Goal: Task Accomplishment & Management: Manage account settings

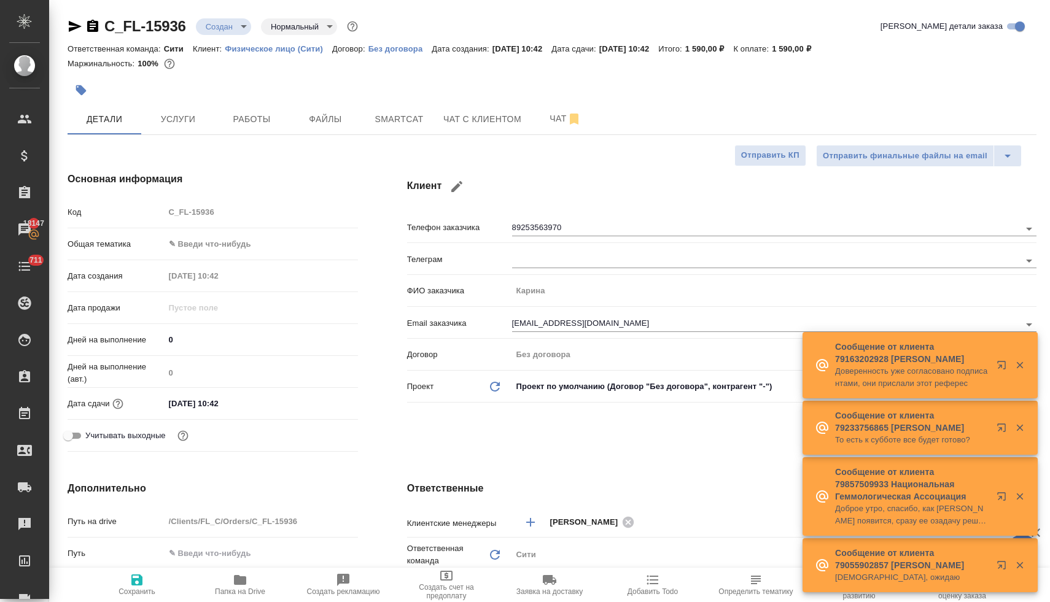
select select "RU"
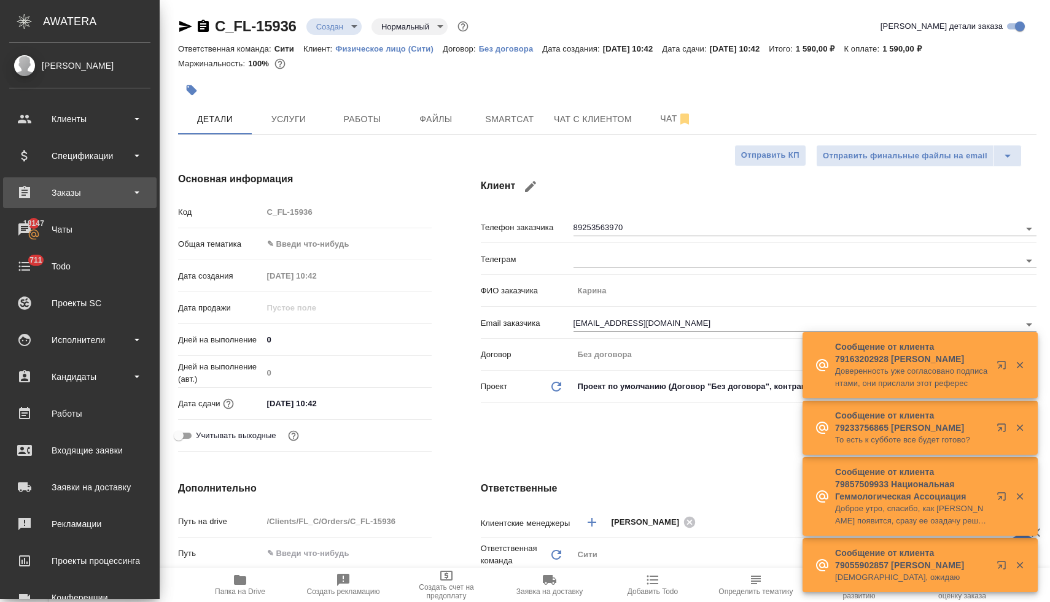
click at [52, 192] on div "Заказы" at bounding box center [79, 193] width 141 height 18
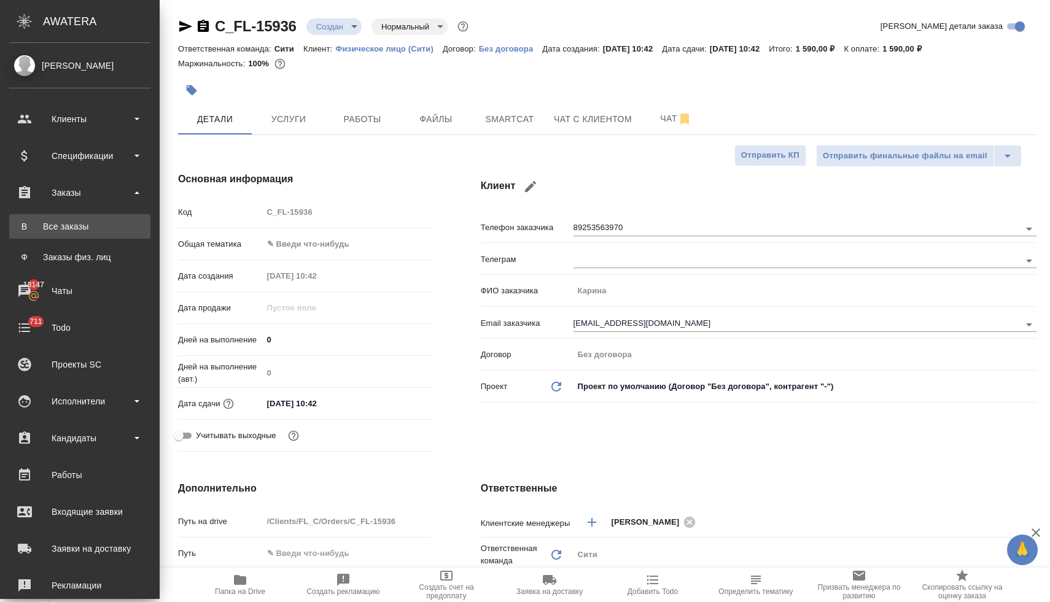
click at [61, 220] on div "Все заказы" at bounding box center [79, 226] width 129 height 12
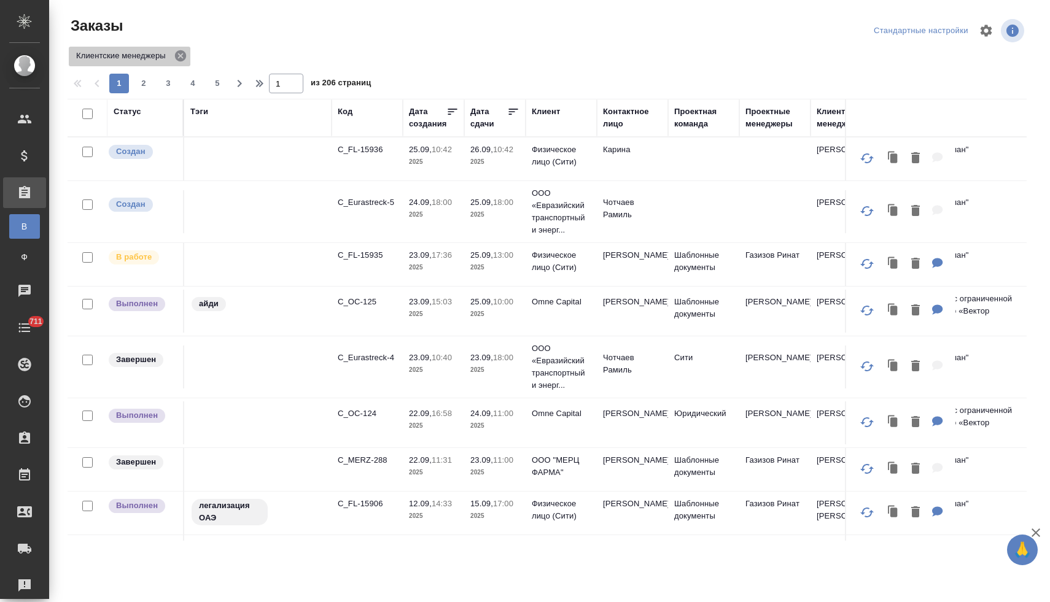
click at [185, 56] on icon at bounding box center [181, 56] width 14 height 14
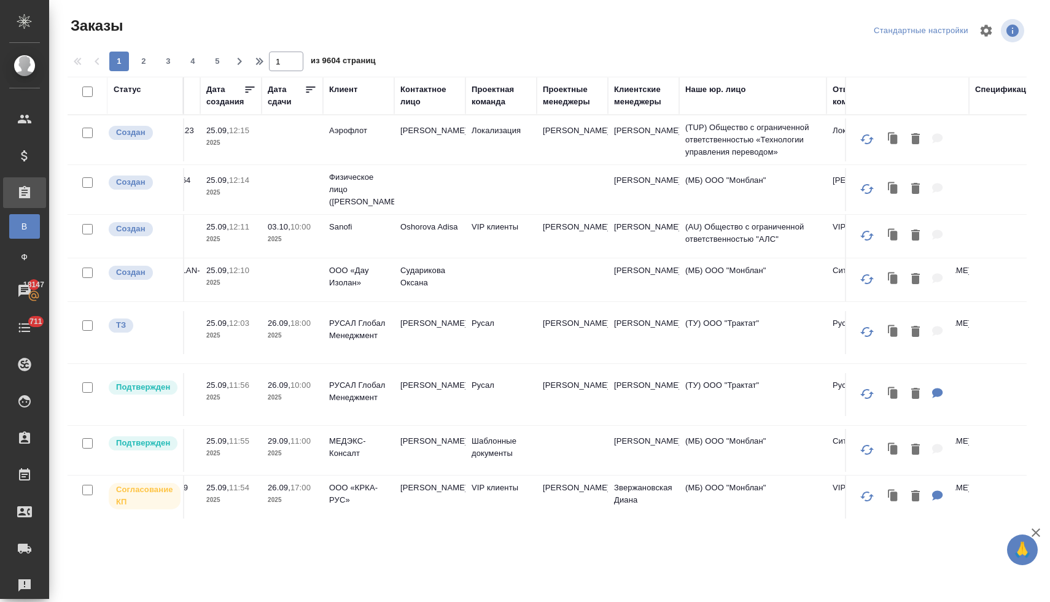
scroll to position [0, 376]
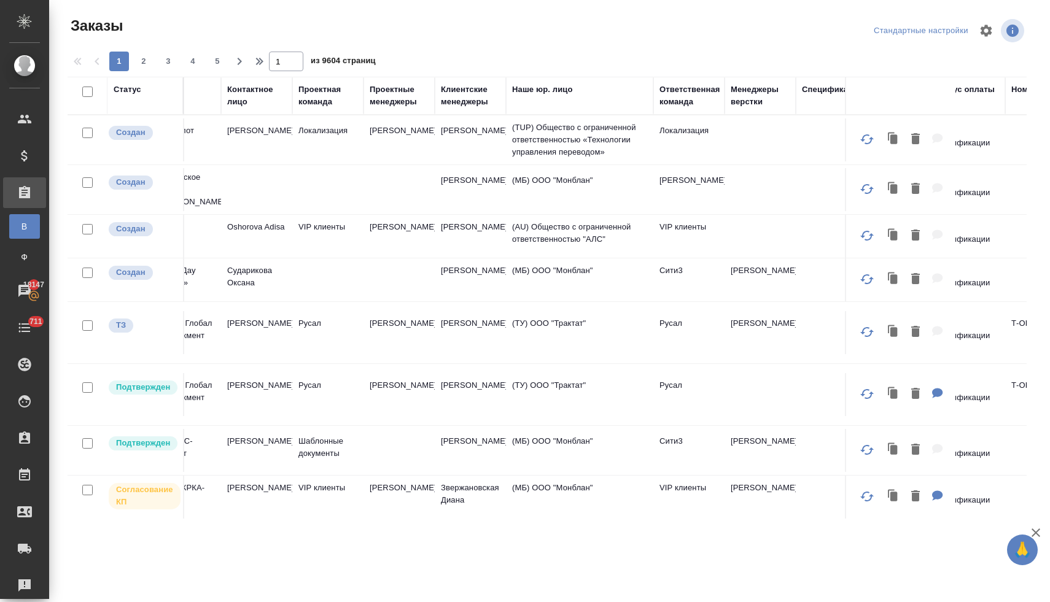
click at [668, 104] on div "Ответственная команда" at bounding box center [689, 95] width 61 height 25
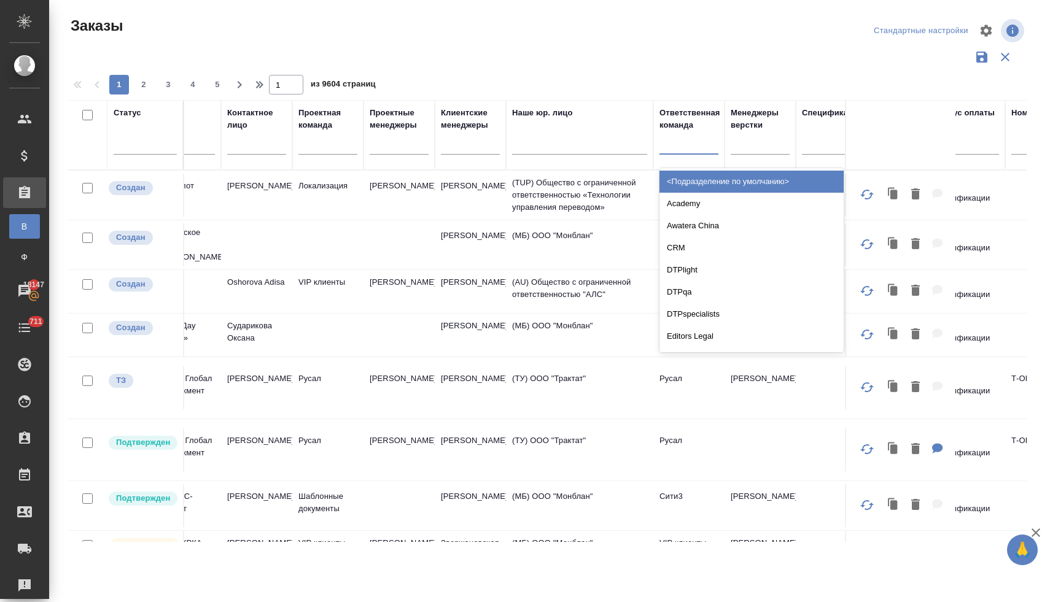
click at [671, 148] on div at bounding box center [688, 142] width 59 height 18
type input "си"
click at [669, 179] on div "Сити" at bounding box center [751, 182] width 184 height 22
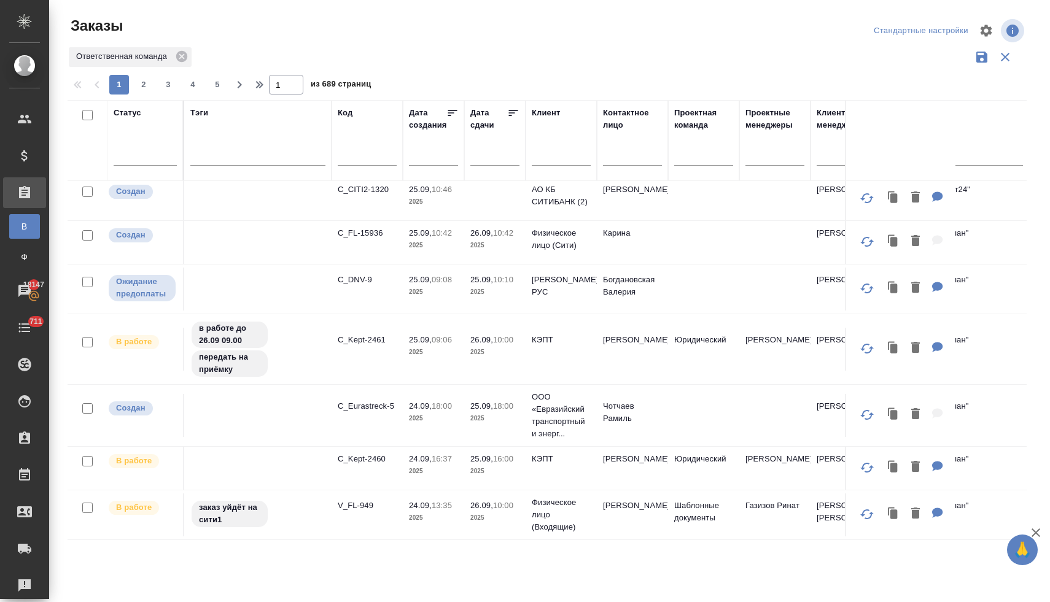
scroll to position [0, 0]
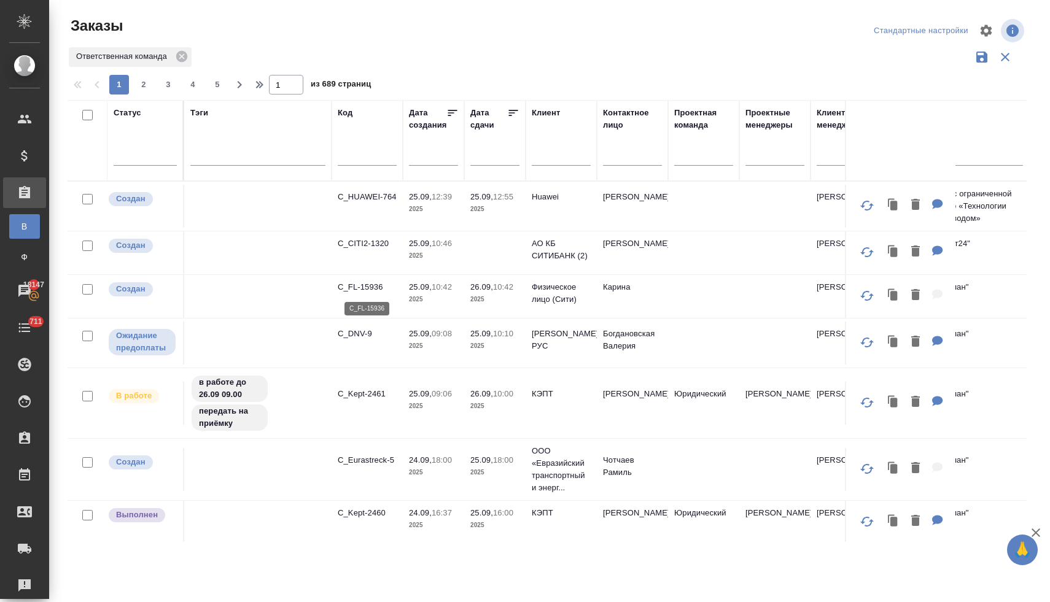
click at [367, 287] on p "C_FL-15936" at bounding box center [367, 287] width 59 height 12
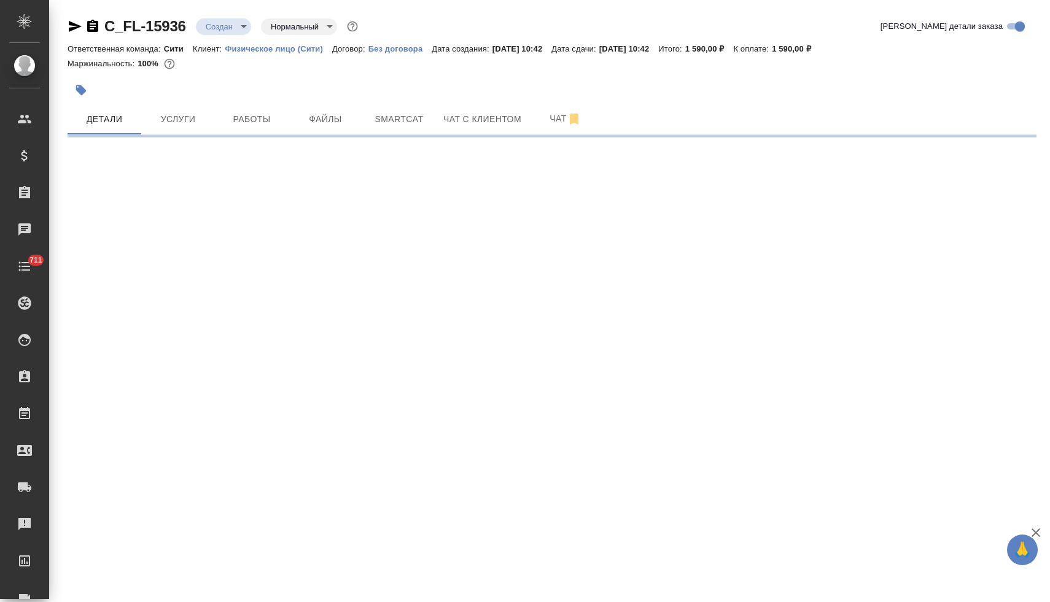
select select "RU"
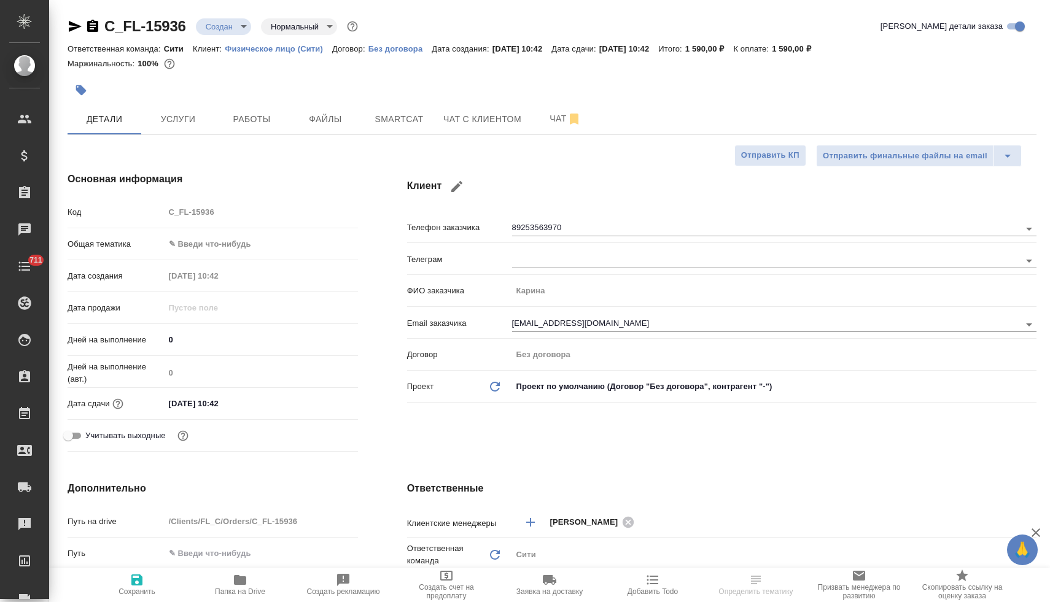
type textarea "x"
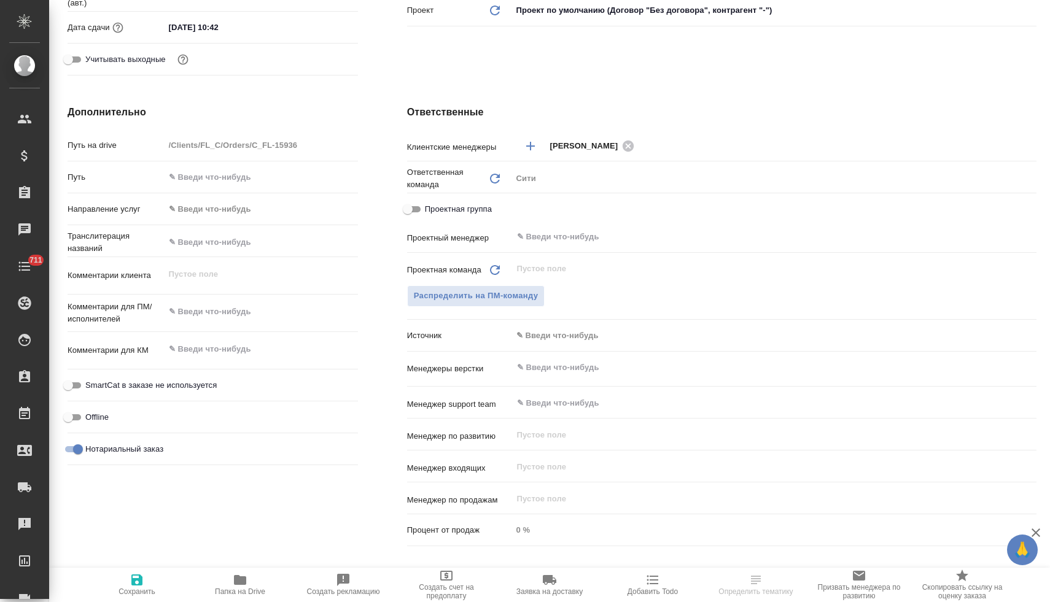
scroll to position [612, 0]
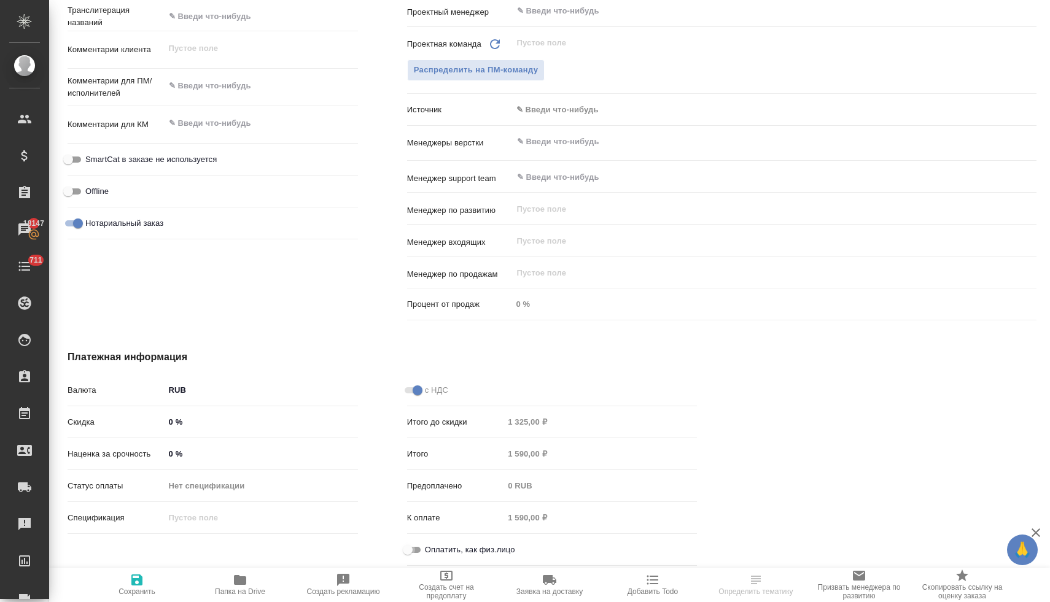
click at [411, 543] on input "Оплатить, как физ.лицо" at bounding box center [408, 550] width 44 height 15
checkbox input "true"
type textarea "x"
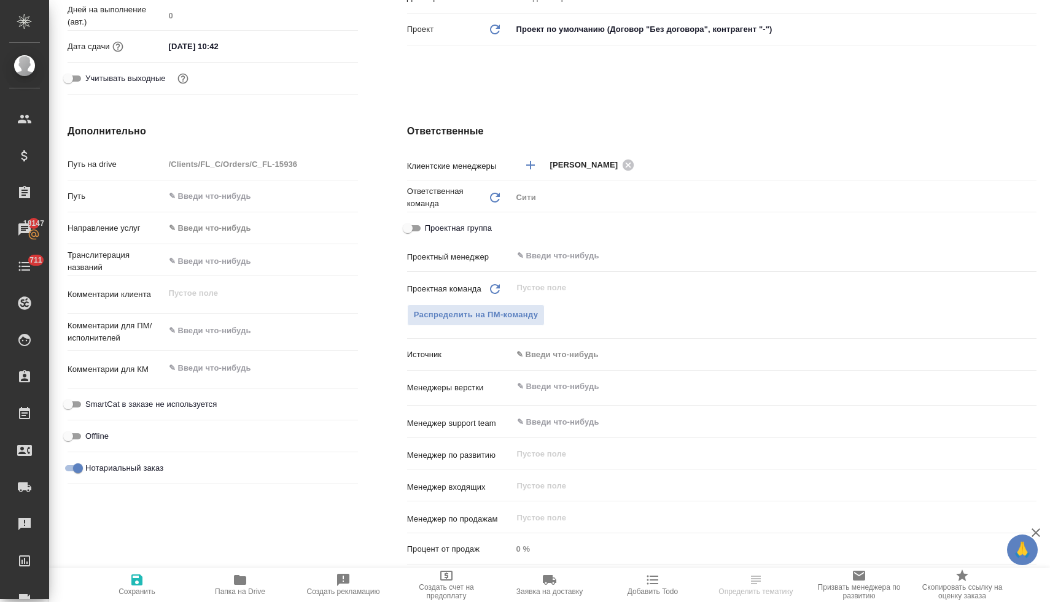
scroll to position [0, 0]
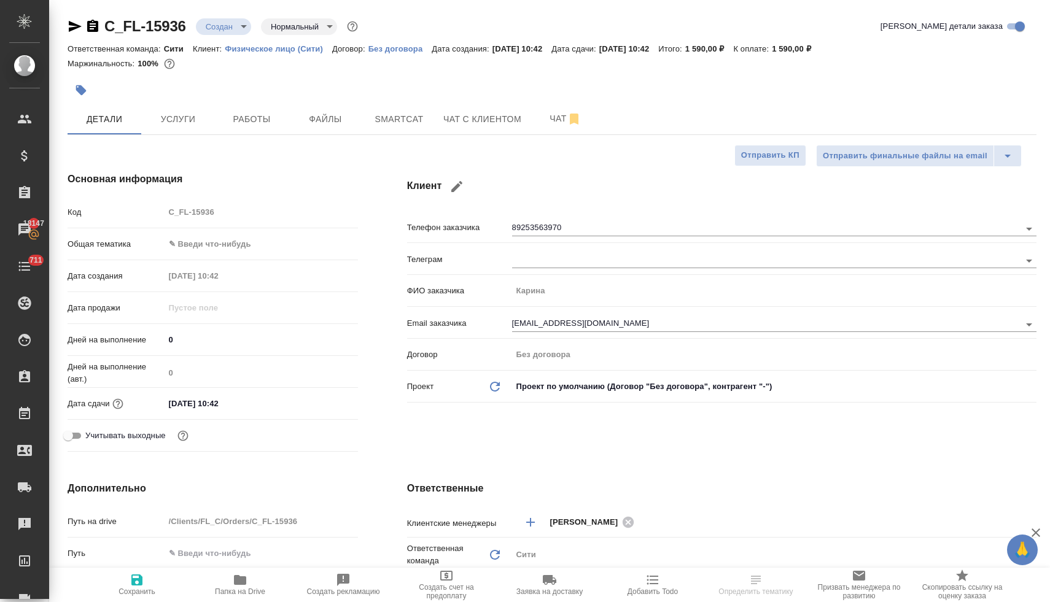
click at [236, 242] on body "🙏 .cls-1 fill:#fff; AWATERA Lyamina Nadezhda Клиенты Спецификации Заказы 18147 …" at bounding box center [525, 301] width 1050 height 602
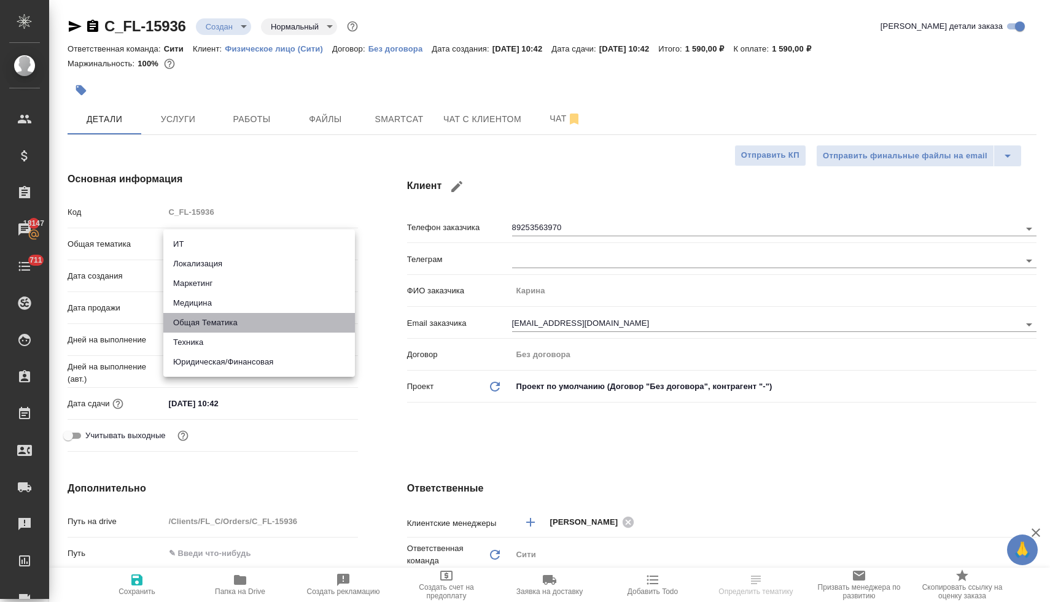
click at [238, 324] on li "Общая Тематика" at bounding box center [259, 323] width 192 height 20
type input "obtem"
type textarea "x"
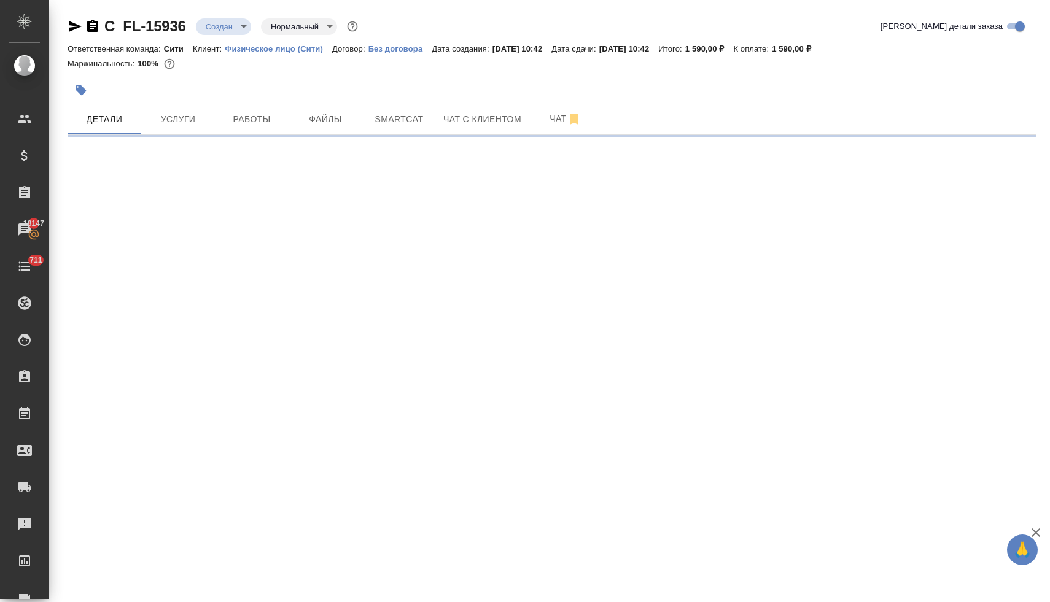
click at [218, 274] on div ".cls-1 fill:#fff; AWATERA Lyamina Nadezhda Клиенты Спецификации Заказы 18147 Ча…" at bounding box center [525, 301] width 1050 height 602
select select "RU"
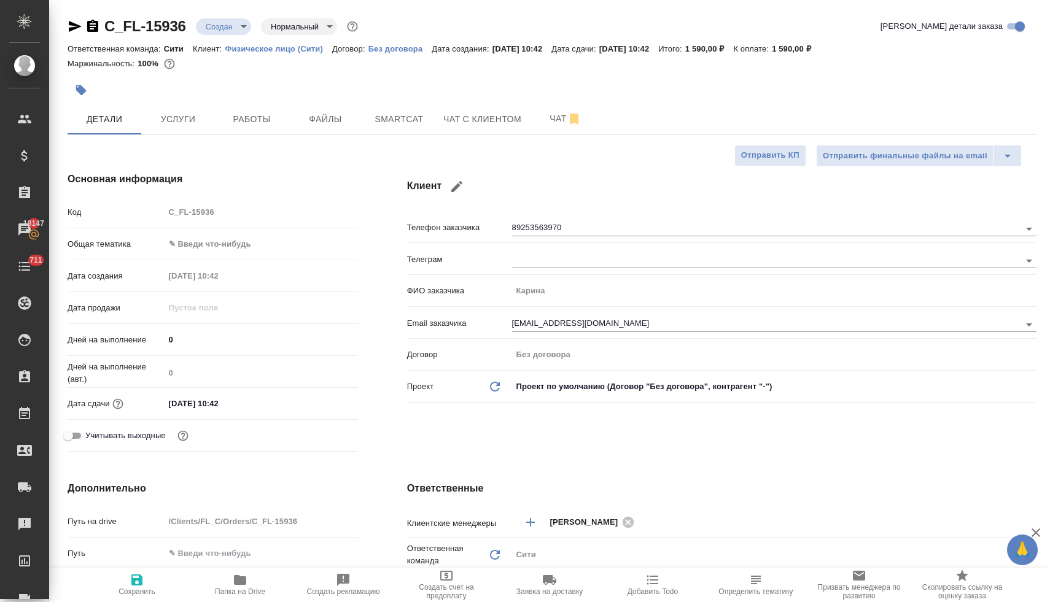
click at [218, 238] on body "🙏 .cls-1 fill:#fff; AWATERA Lyamina Nadezhda Клиенты Спецификации Заказы 18147 …" at bounding box center [525, 301] width 1050 height 602
click at [228, 327] on li "Общая Тематика" at bounding box center [259, 323] width 192 height 20
type input "obtem"
type textarea "x"
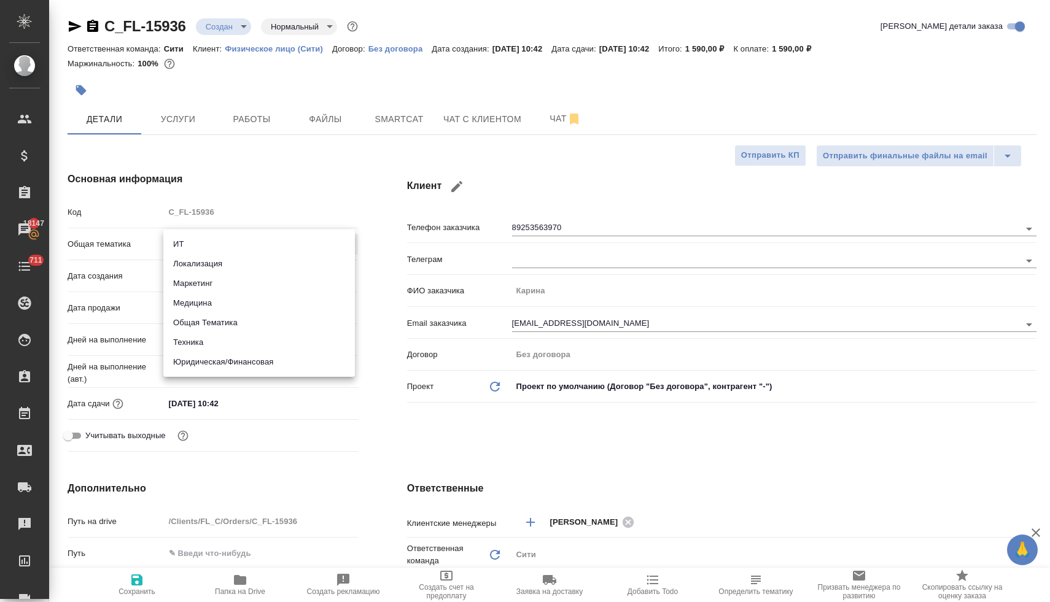
type textarea "x"
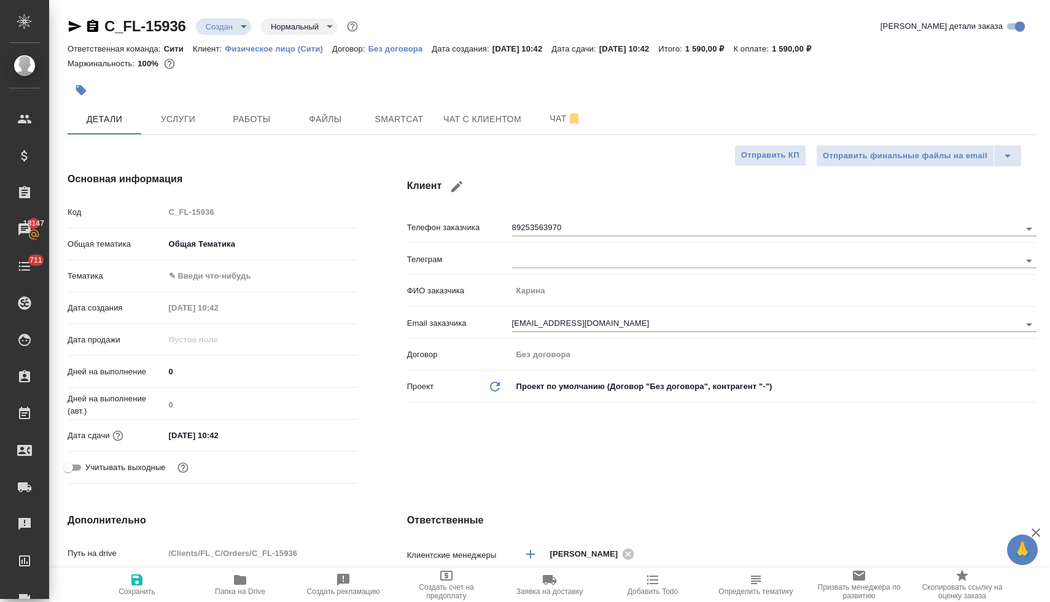
click at [211, 277] on body "🙏 .cls-1 fill:#fff; AWATERA Lyamina Nadezhda Клиенты Спецификации Заказы 18147 …" at bounding box center [525, 301] width 1050 height 602
click at [211, 277] on li "Общая Тематика" at bounding box center [259, 276] width 192 height 20
type textarea "x"
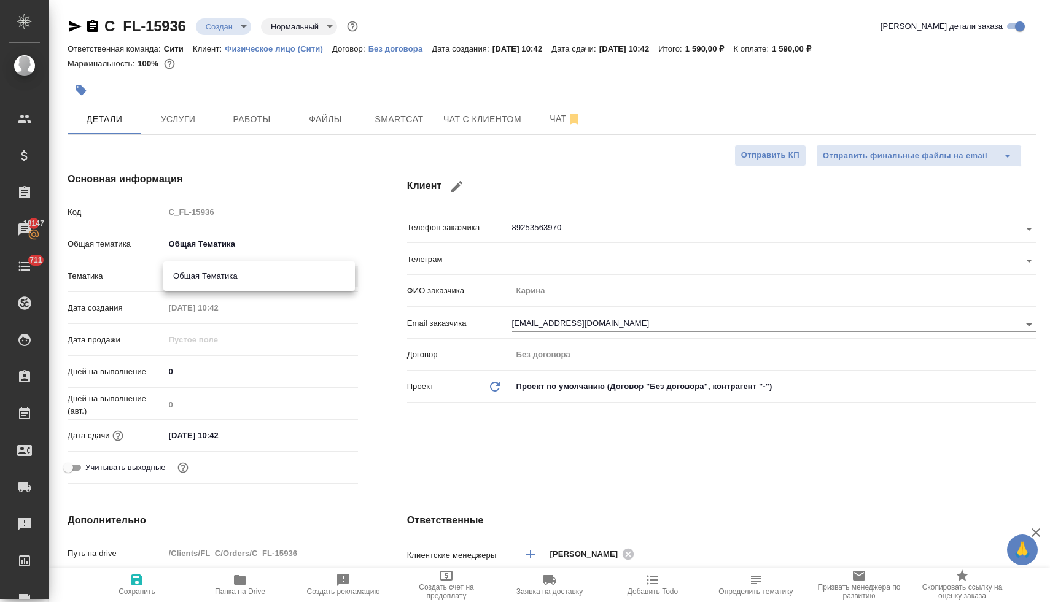
type input "6012b1ca196b0e5c9229a120"
click at [262, 438] on div "26.09.2025 10:42" at bounding box center [261, 436] width 193 height 18
click at [237, 435] on input "26.09.2025 10:42" at bounding box center [218, 436] width 107 height 18
click at [317, 433] on icon "button" at bounding box center [322, 435] width 15 height 15
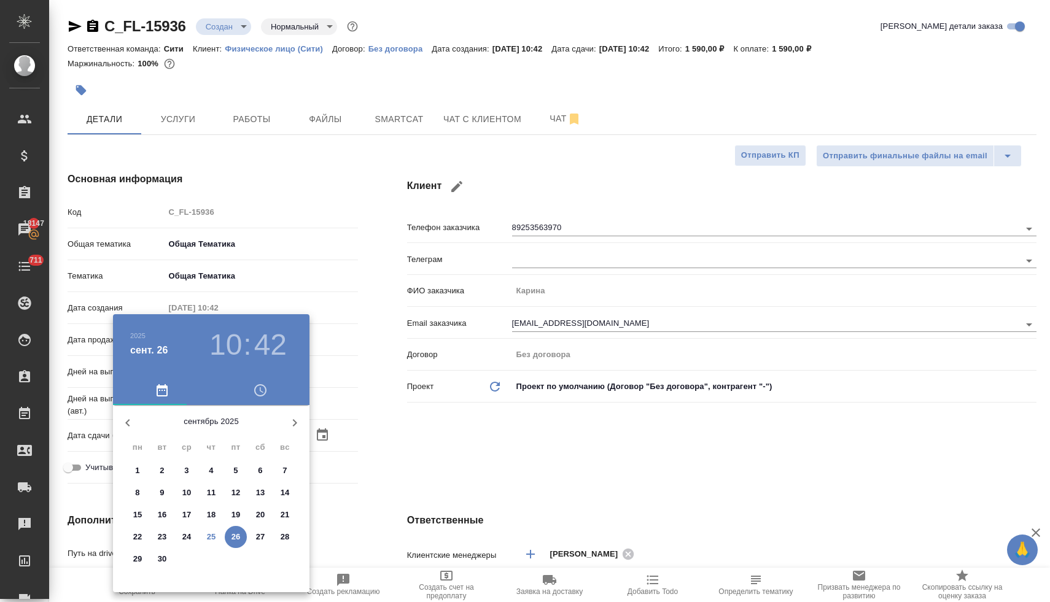
click at [214, 540] on p "25" at bounding box center [211, 537] width 9 height 12
type input "25.09.2025 10:42"
type textarea "x"
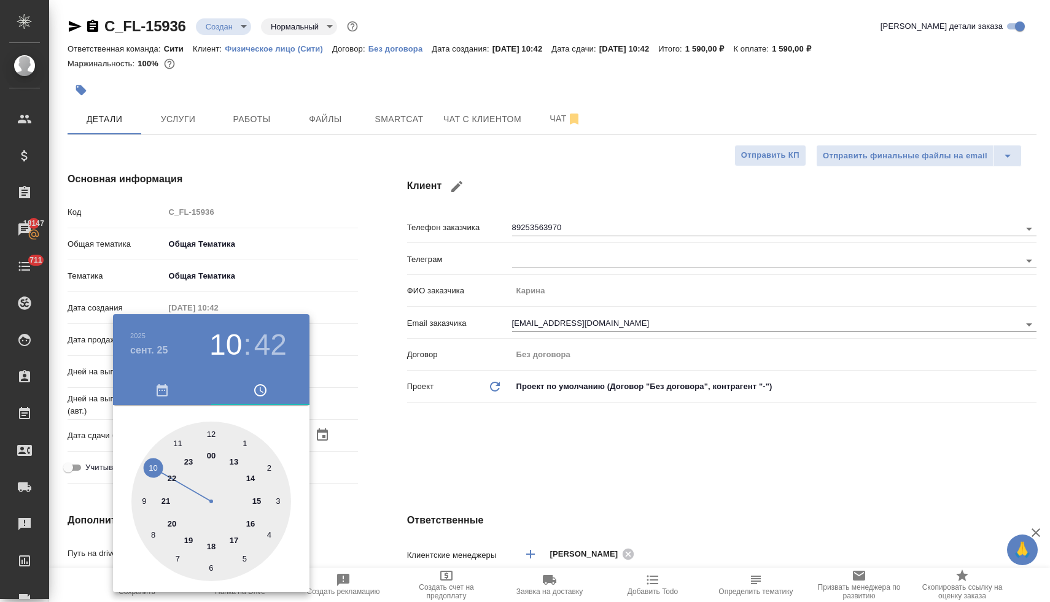
click at [213, 548] on div at bounding box center [211, 502] width 160 height 160
type input "25.09.2025 18:42"
type textarea "x"
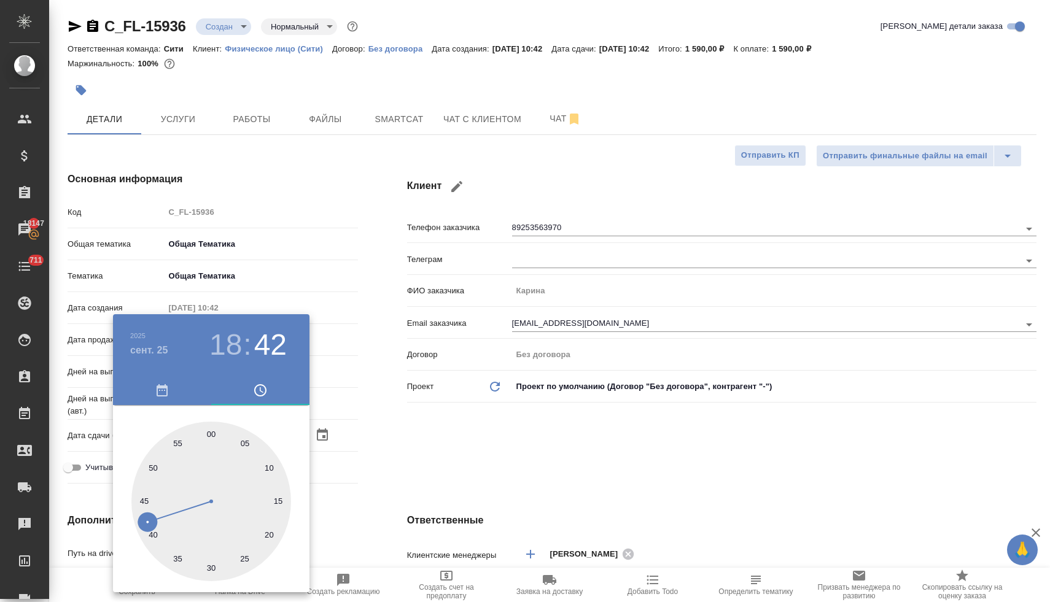
click at [212, 432] on div at bounding box center [211, 502] width 160 height 160
type input "25.09.2025 18:00"
type textarea "x"
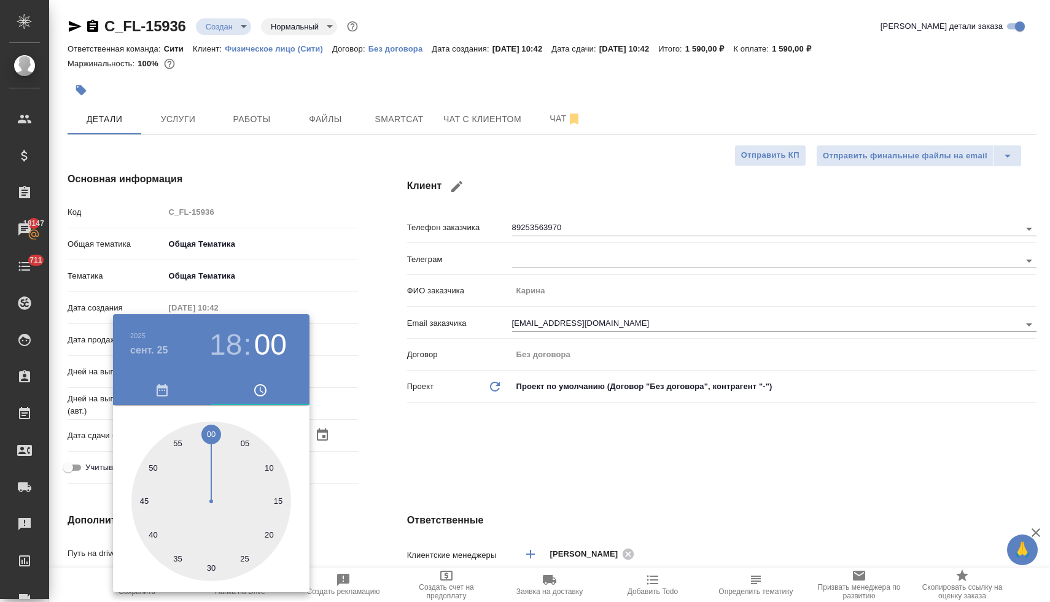
click at [432, 468] on div at bounding box center [525, 301] width 1050 height 602
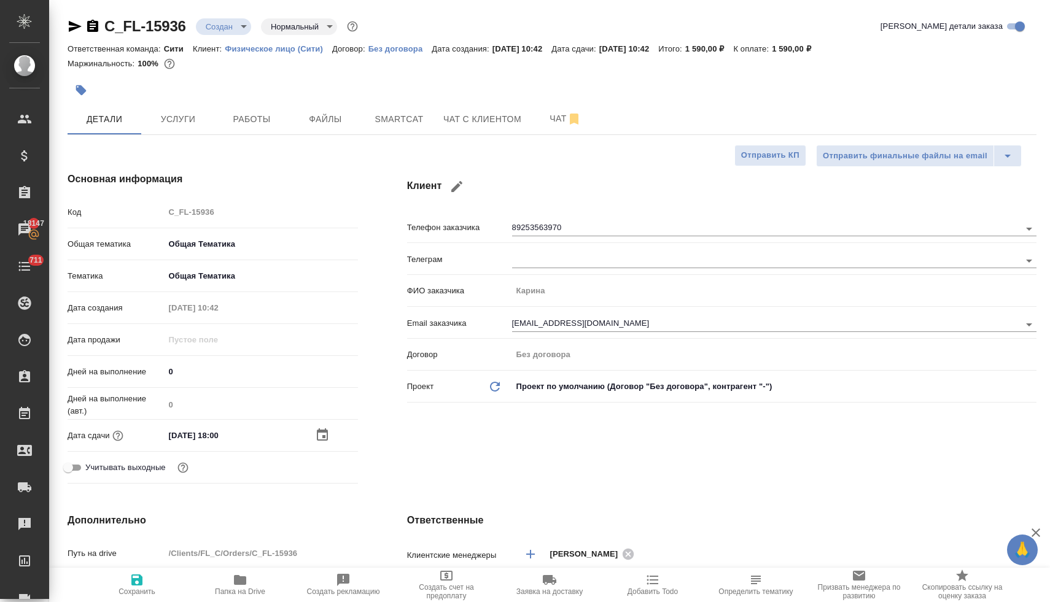
click at [136, 584] on icon "button" at bounding box center [136, 580] width 11 height 11
type textarea "x"
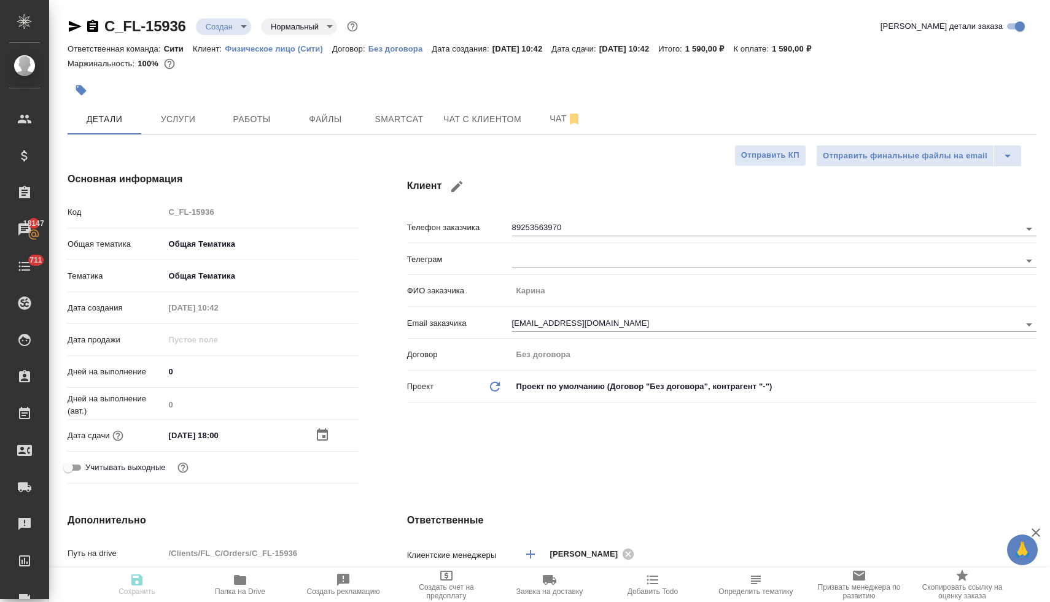
type textarea "x"
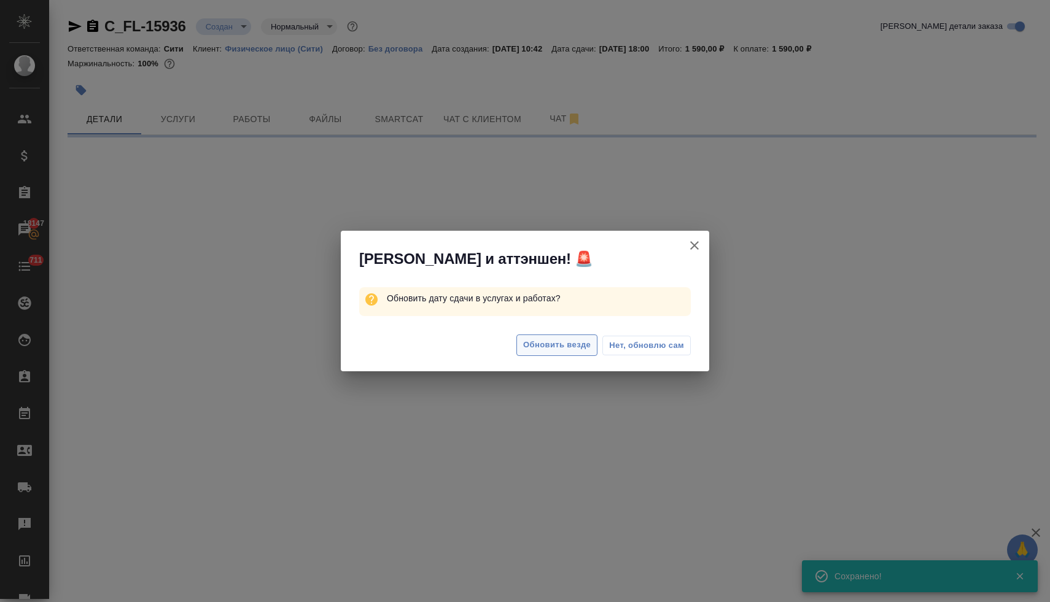
click at [569, 344] on span "Обновить везде" at bounding box center [557, 345] width 68 height 14
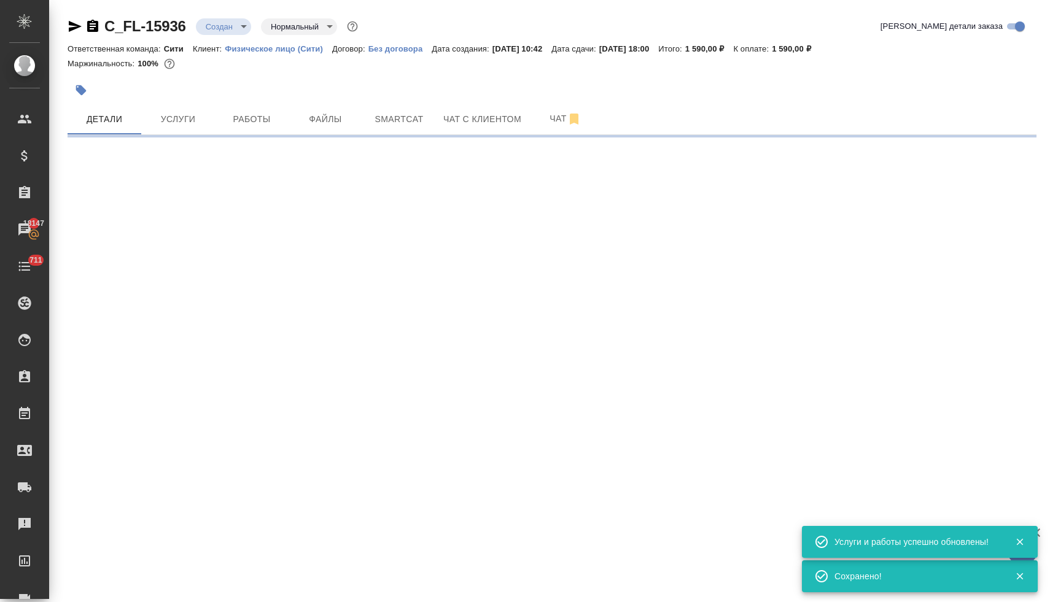
select select "RU"
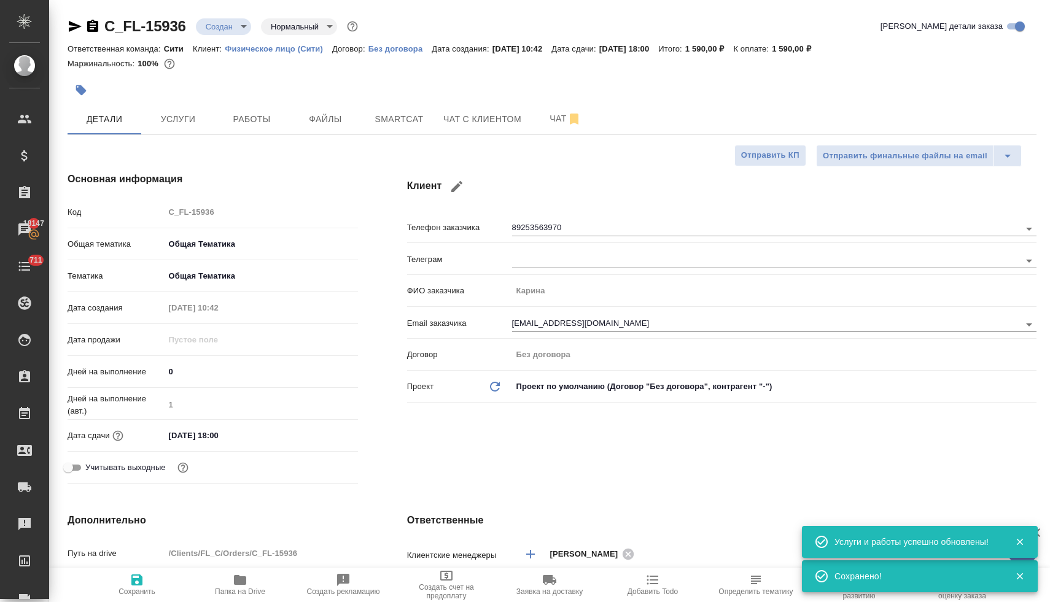
type textarea "x"
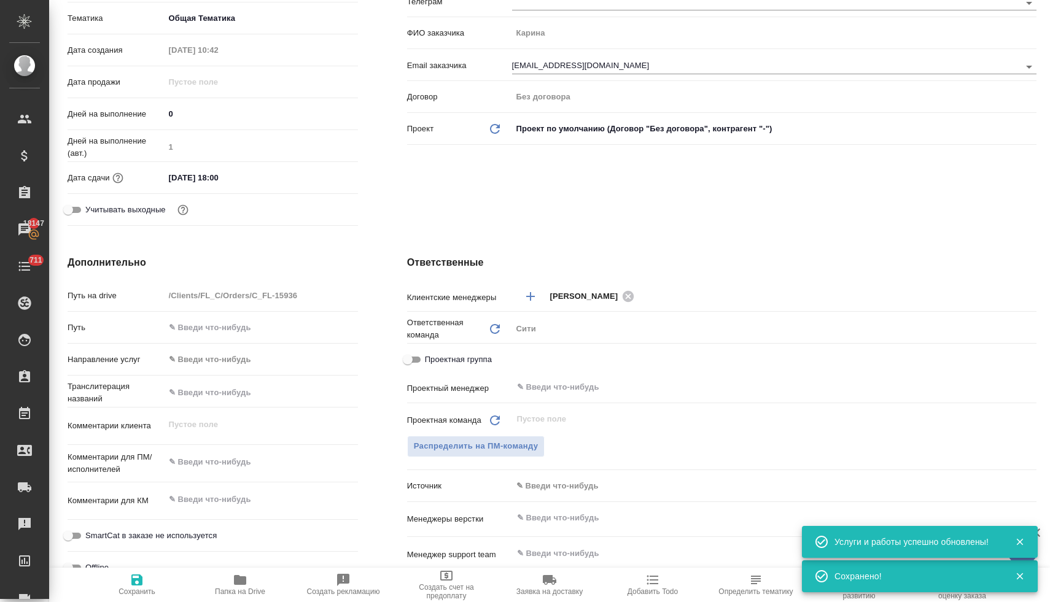
scroll to position [389, 0]
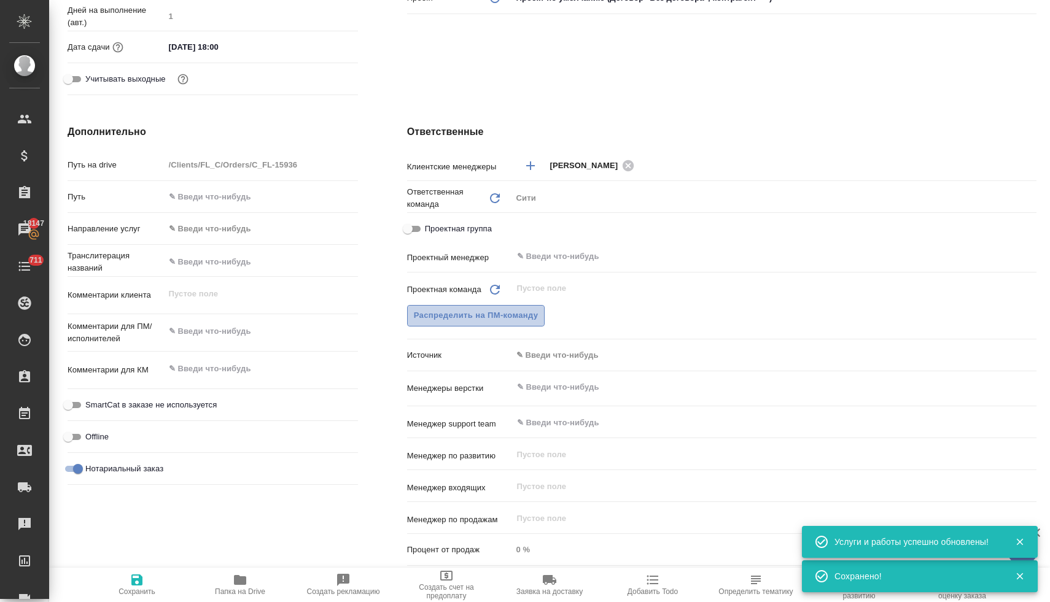
click at [473, 314] on span "Распределить на ПМ-команду" at bounding box center [476, 316] width 125 height 14
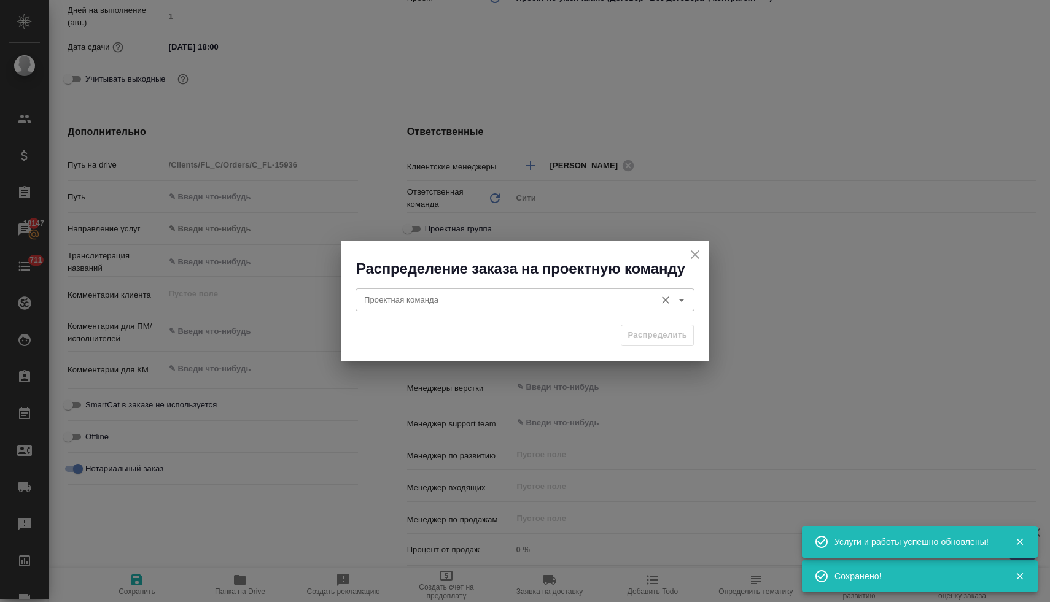
click at [486, 303] on input "Проектная команда" at bounding box center [504, 299] width 290 height 15
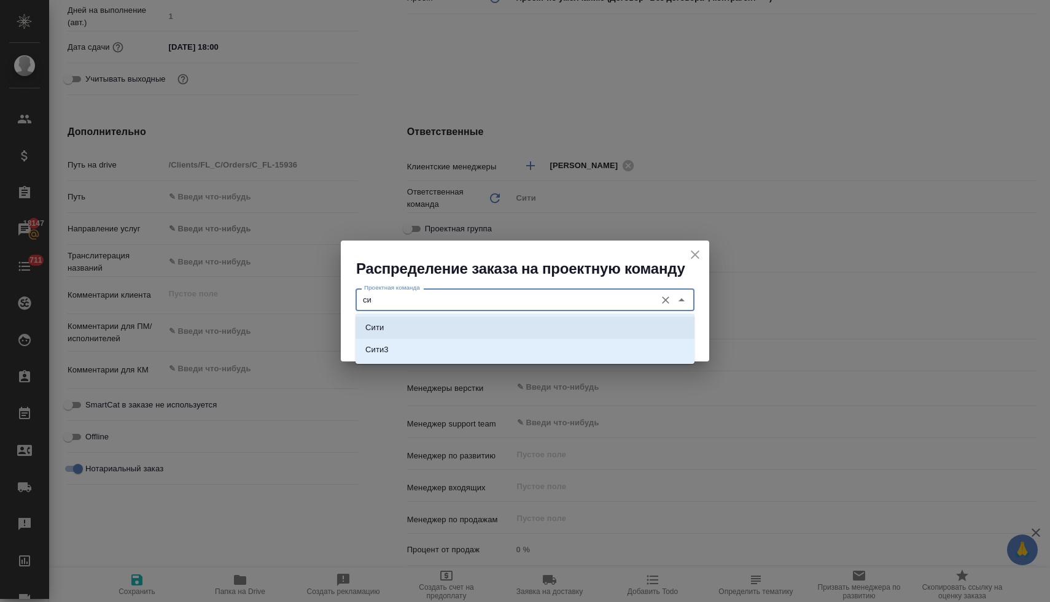
click at [459, 330] on li "Сити" at bounding box center [524, 328] width 339 height 22
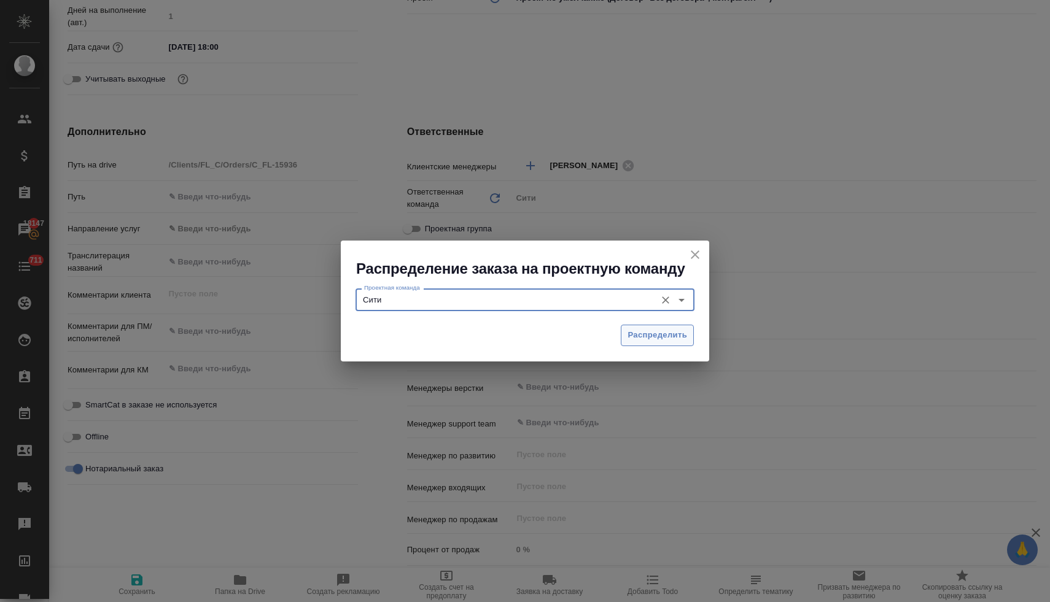
type input "Сити"
click at [657, 333] on span "Распределить" at bounding box center [657, 335] width 60 height 14
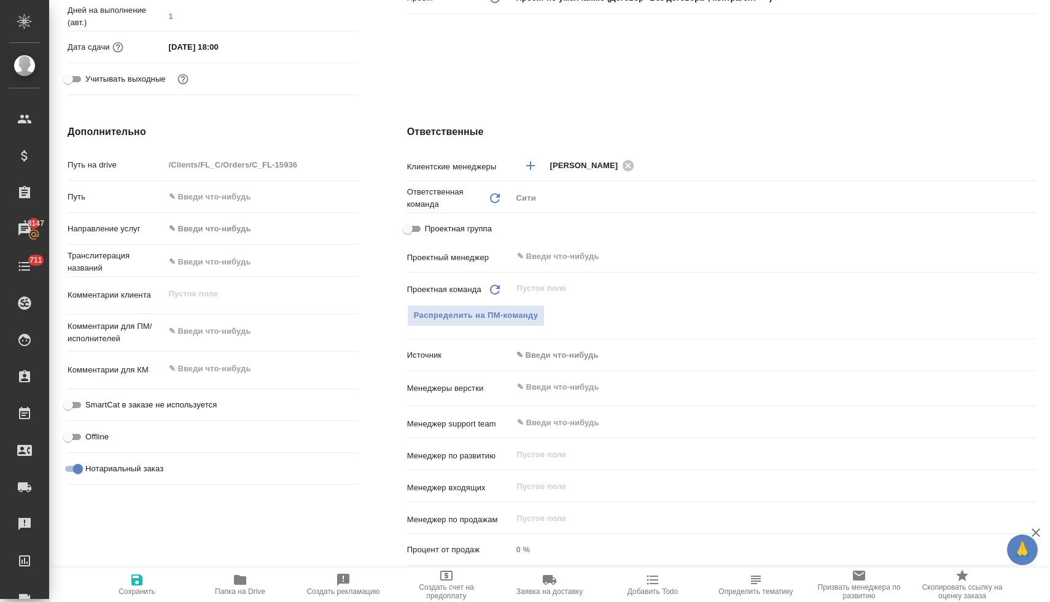
type textarea "x"
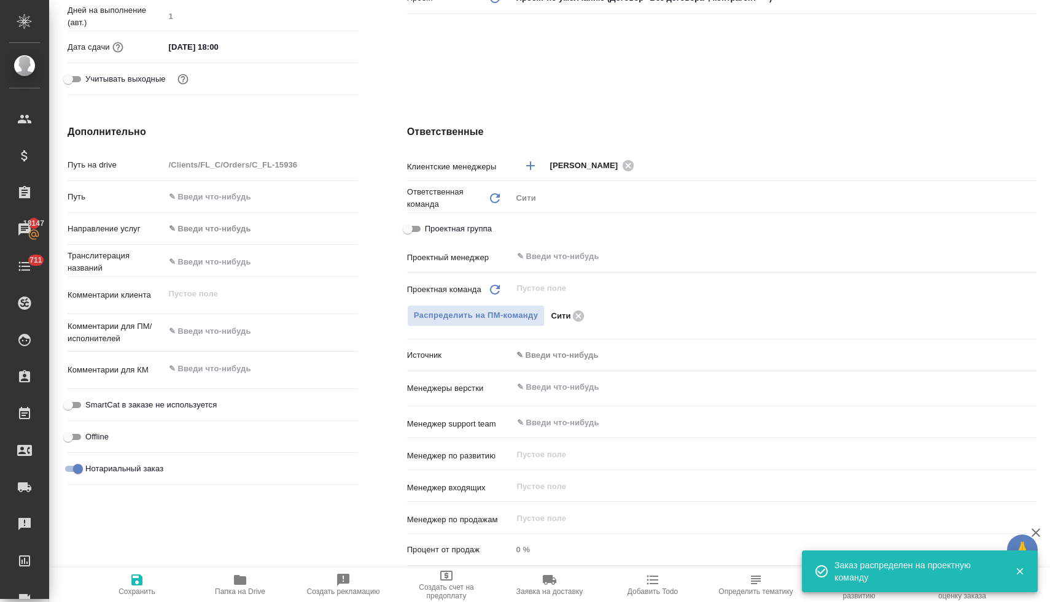
click at [133, 581] on icon "button" at bounding box center [136, 580] width 11 height 11
type textarea "x"
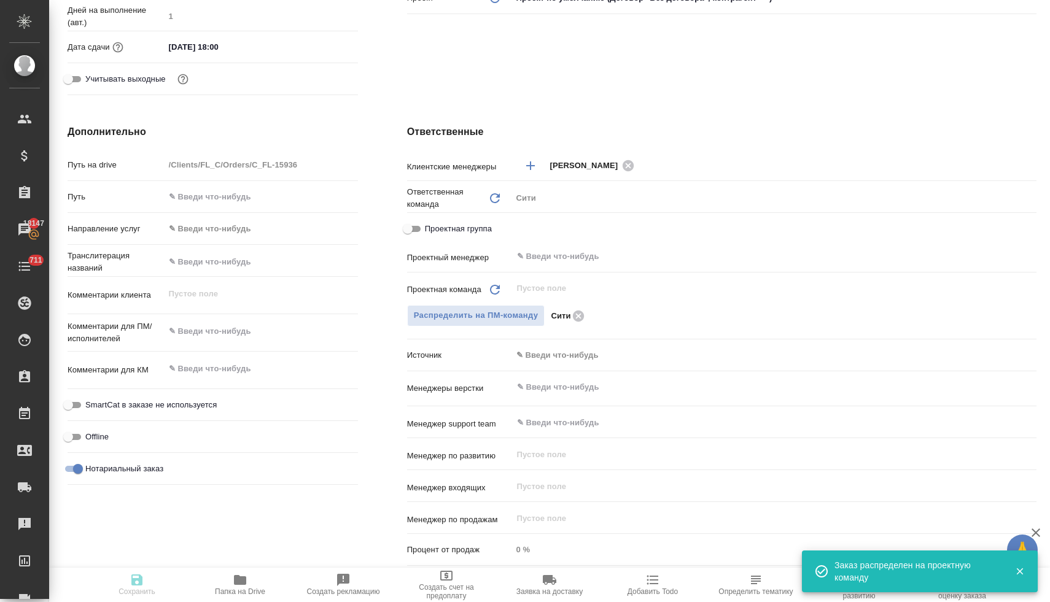
type textarea "x"
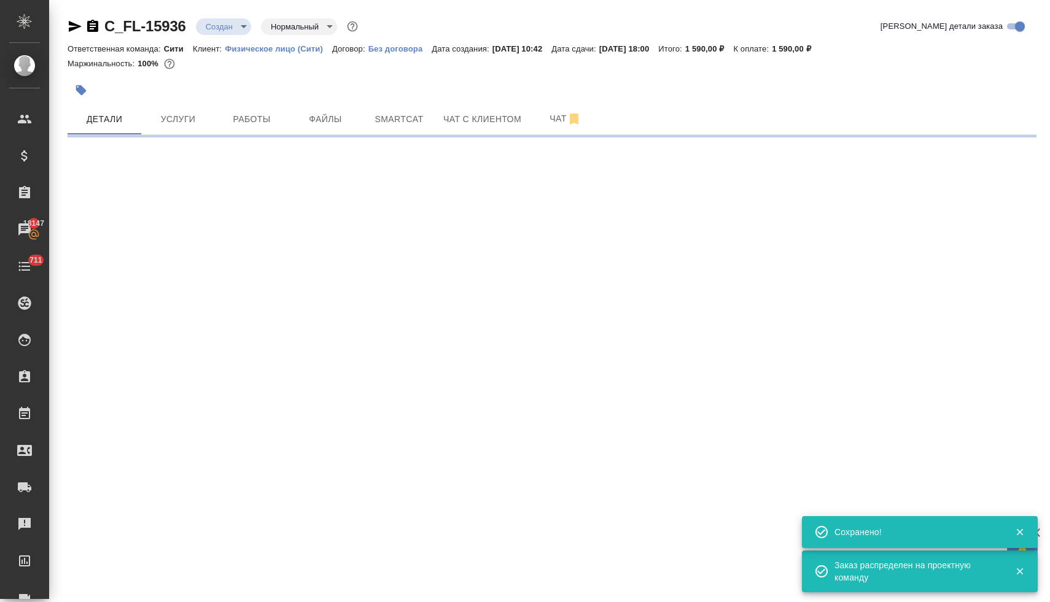
scroll to position [0, 0]
click at [219, 21] on body "🙏 .cls-1 fill:#fff; AWATERA Lyamina Nadezhda Клиенты Спецификации Заказы 18147 …" at bounding box center [525, 301] width 1050 height 602
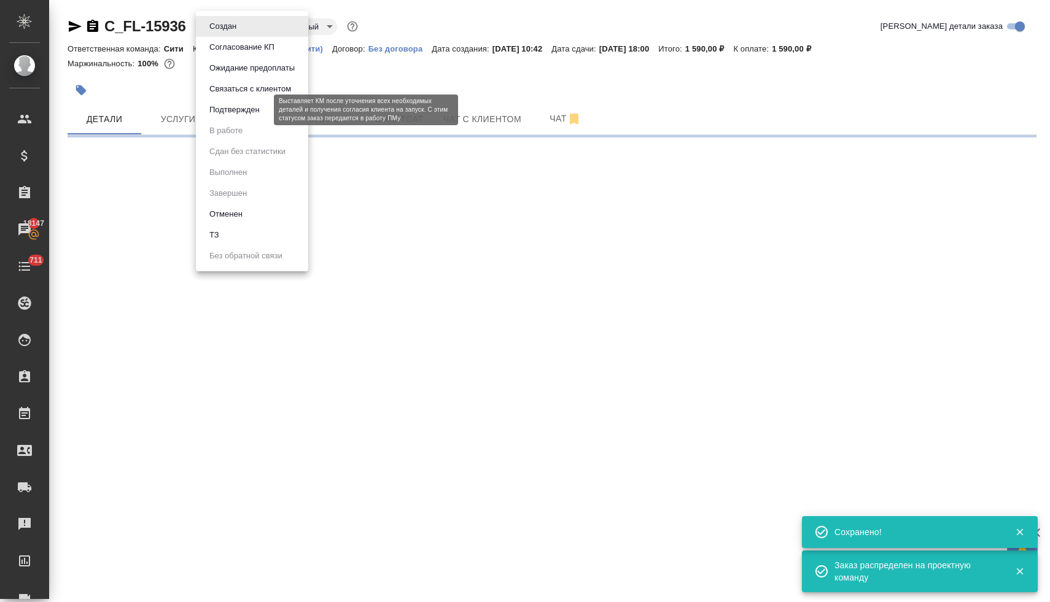
click at [234, 109] on button "Подтвержден" at bounding box center [235, 110] width 58 height 14
select select "RU"
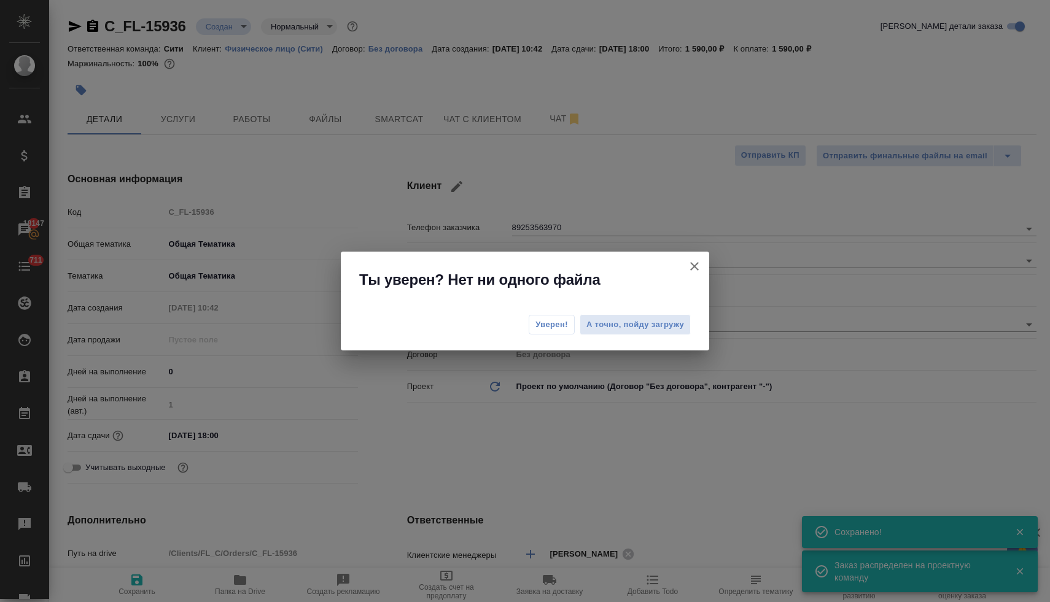
type textarea "x"
click at [545, 325] on span "Уверен!" at bounding box center [551, 325] width 33 height 12
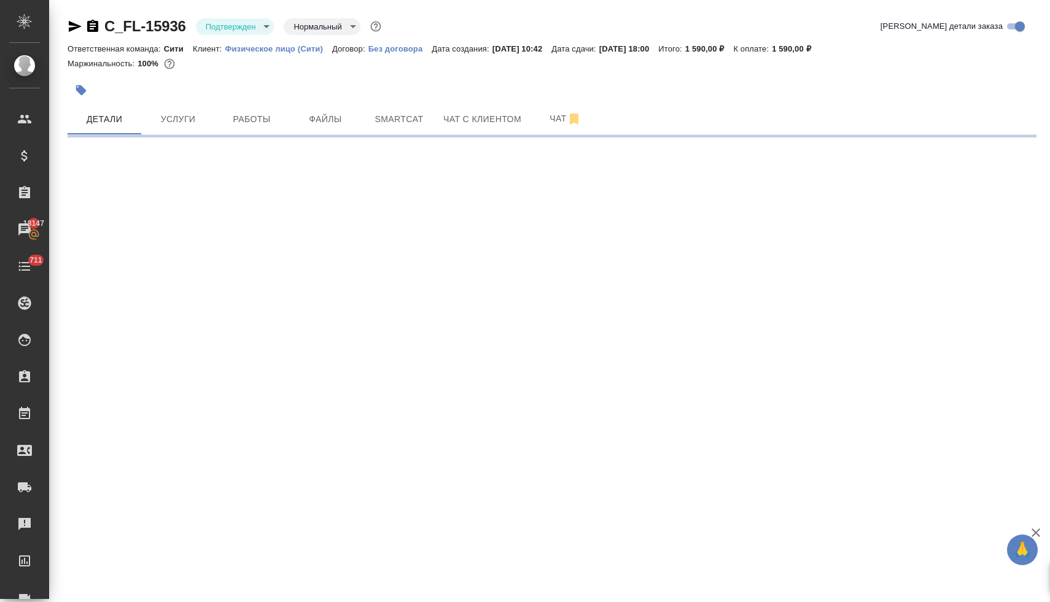
click at [223, 33] on body "🙏 .cls-1 fill:#fff; AWATERA Lyamina Nadezhda Клиенты Спецификации Заказы 18147 …" at bounding box center [525, 301] width 1050 height 602
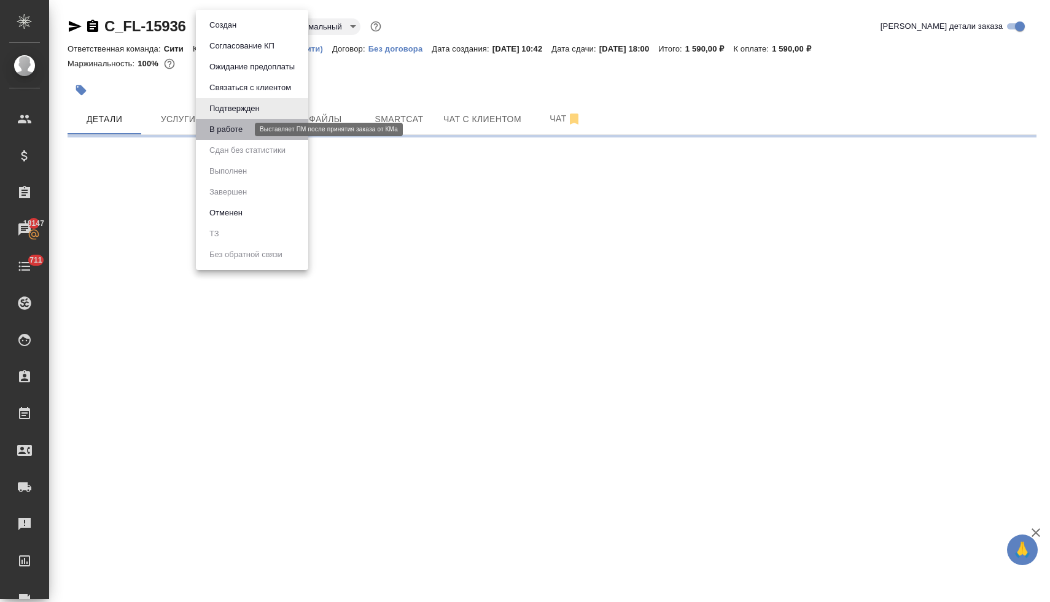
click at [237, 134] on button "В работе" at bounding box center [226, 130] width 41 height 14
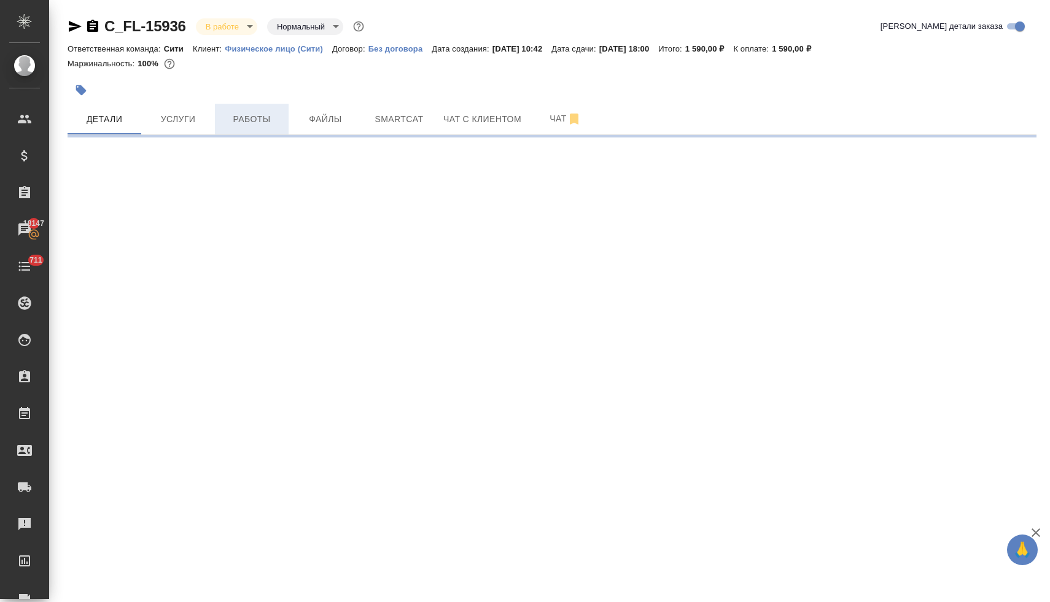
select select "RU"
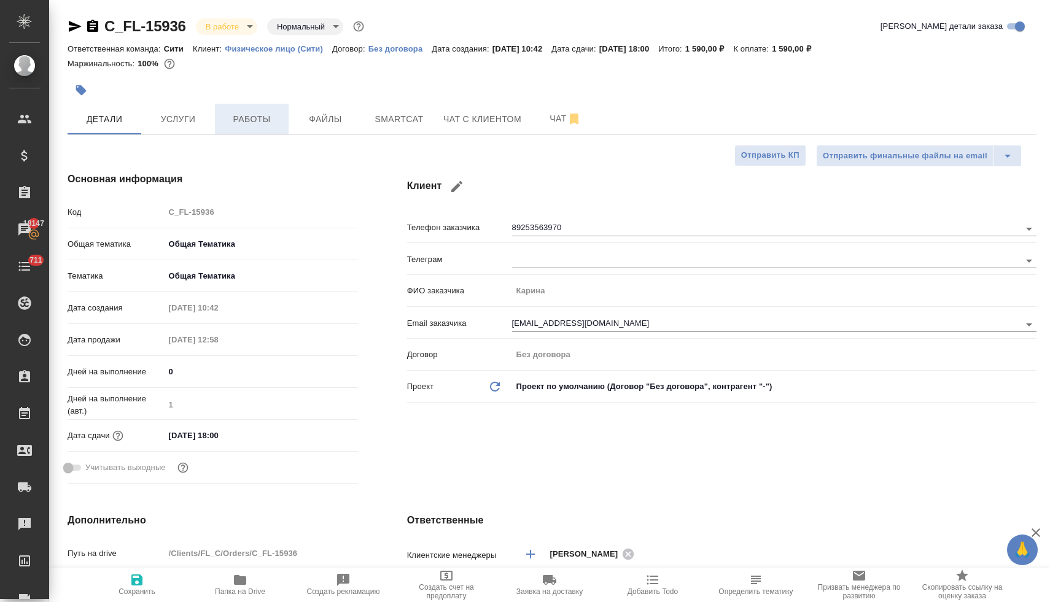
type textarea "x"
click at [246, 121] on span "Работы" at bounding box center [251, 119] width 59 height 15
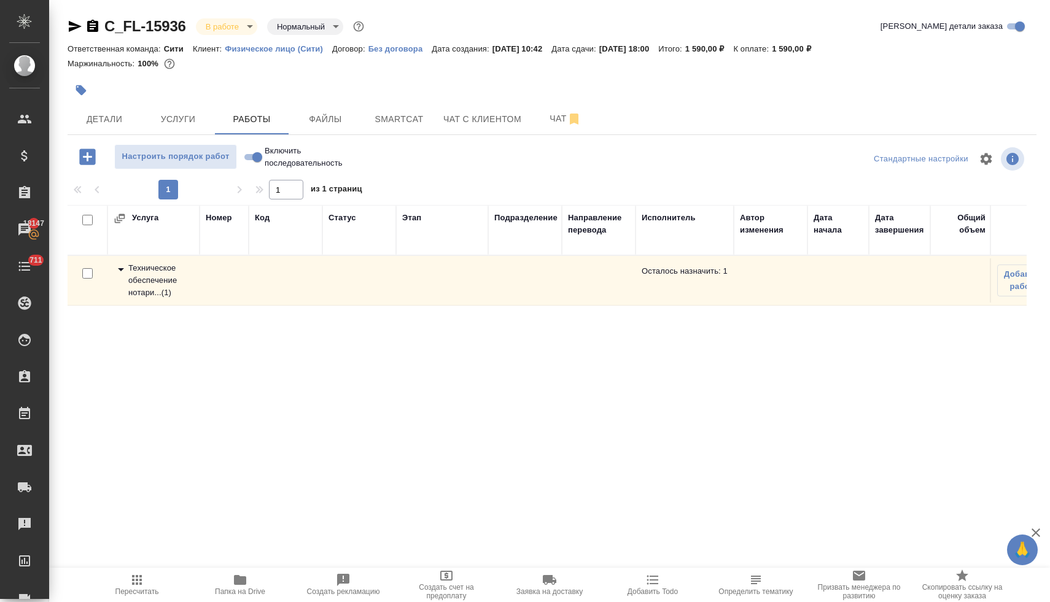
click at [150, 282] on div "Техническое обеспечение нотари... ( 1 )" at bounding box center [154, 280] width 80 height 37
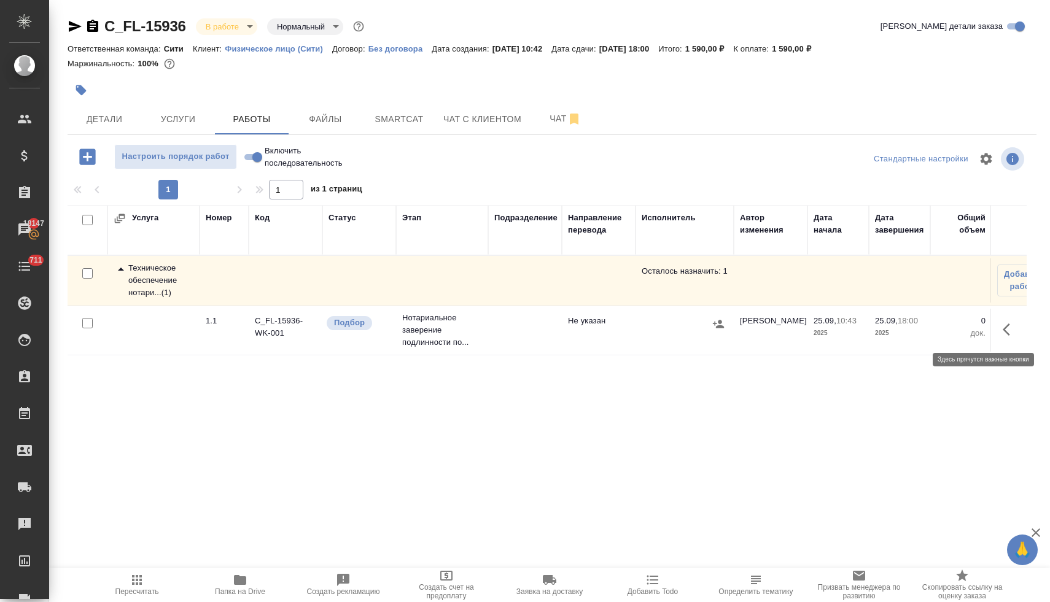
click at [1005, 332] on icon "button" at bounding box center [1006, 330] width 7 height 12
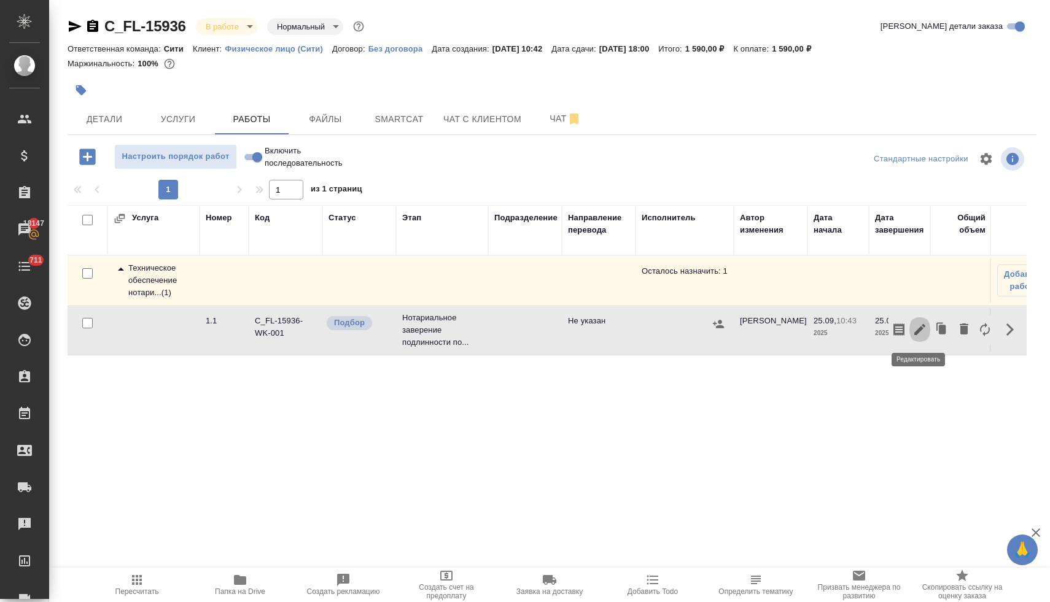
click at [922, 333] on icon "button" at bounding box center [919, 329] width 15 height 15
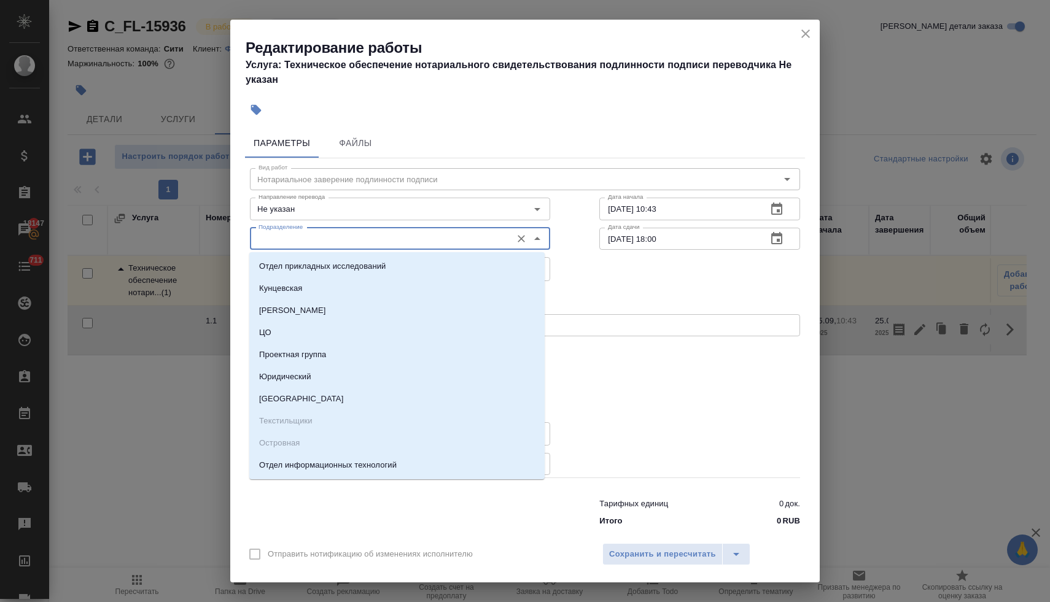
click at [340, 241] on input "Подразделение" at bounding box center [380, 238] width 252 height 15
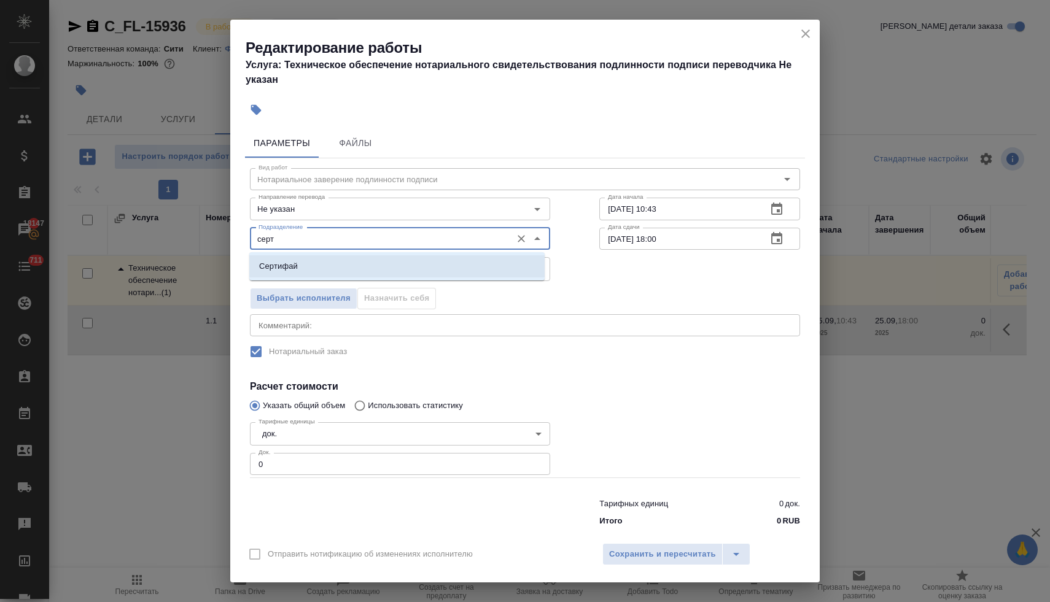
click at [331, 264] on li "Сертифай" at bounding box center [396, 266] width 295 height 22
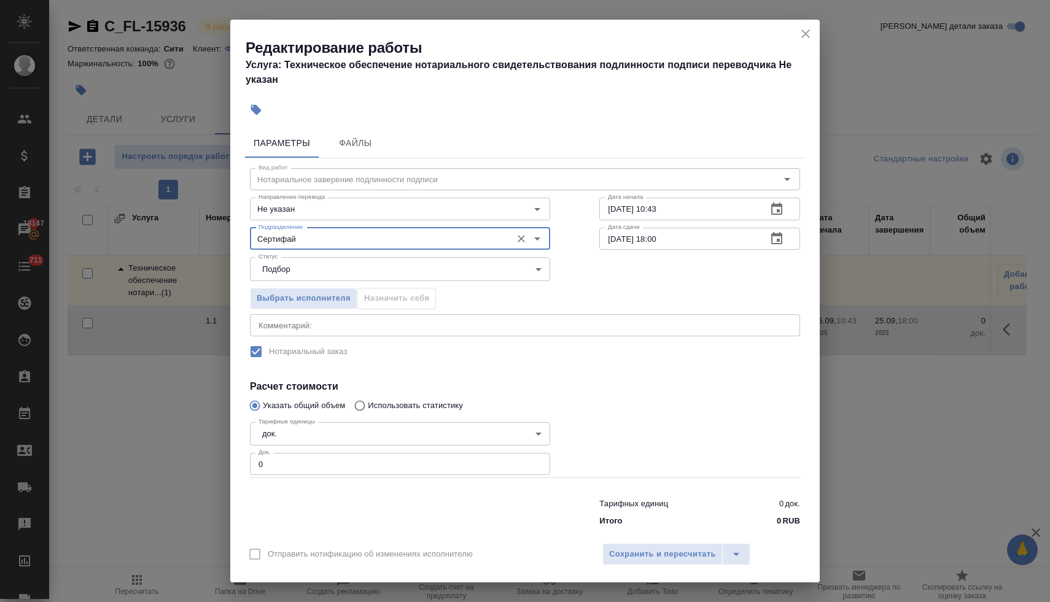
type input "Сертифай"
drag, startPoint x: 276, startPoint y: 467, endPoint x: 247, endPoint y: 464, distance: 28.3
click at [250, 464] on input "0" at bounding box center [400, 464] width 300 height 22
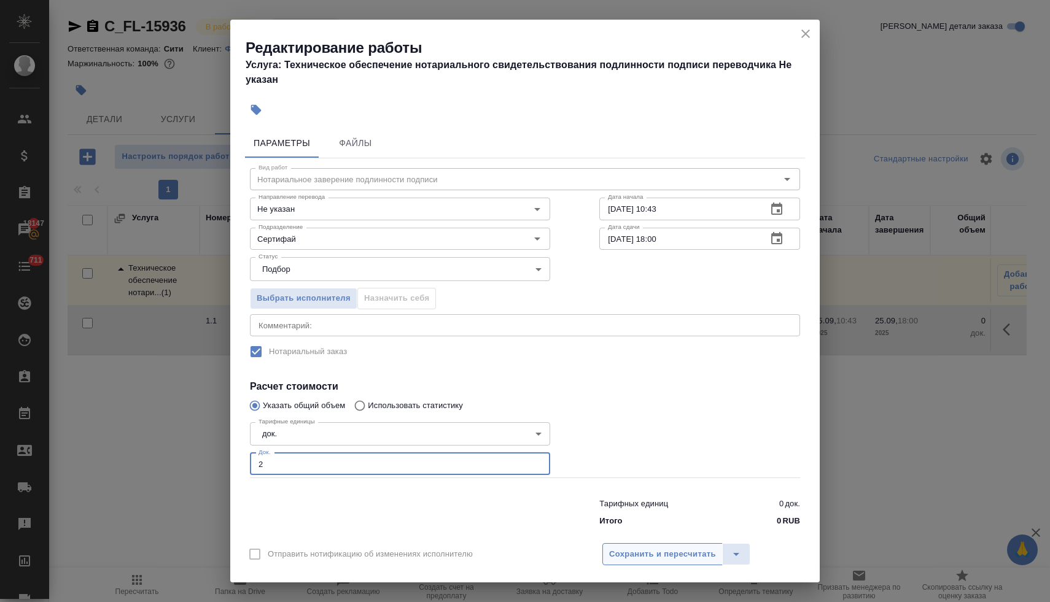
type input "2"
click at [684, 559] on span "Сохранить и пересчитать" at bounding box center [662, 555] width 107 height 14
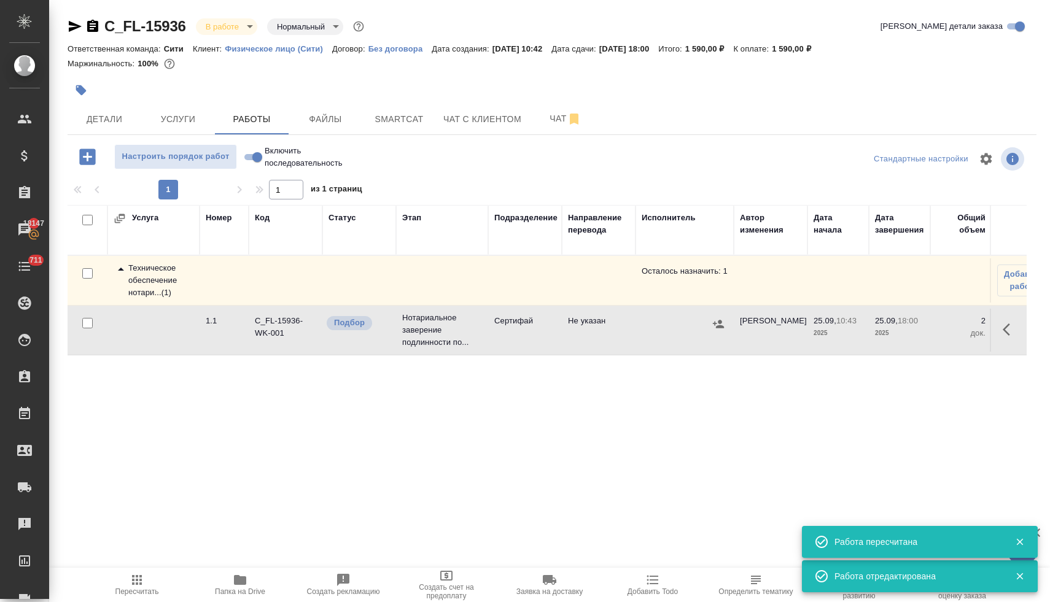
click at [141, 579] on icon "button" at bounding box center [137, 580] width 10 height 10
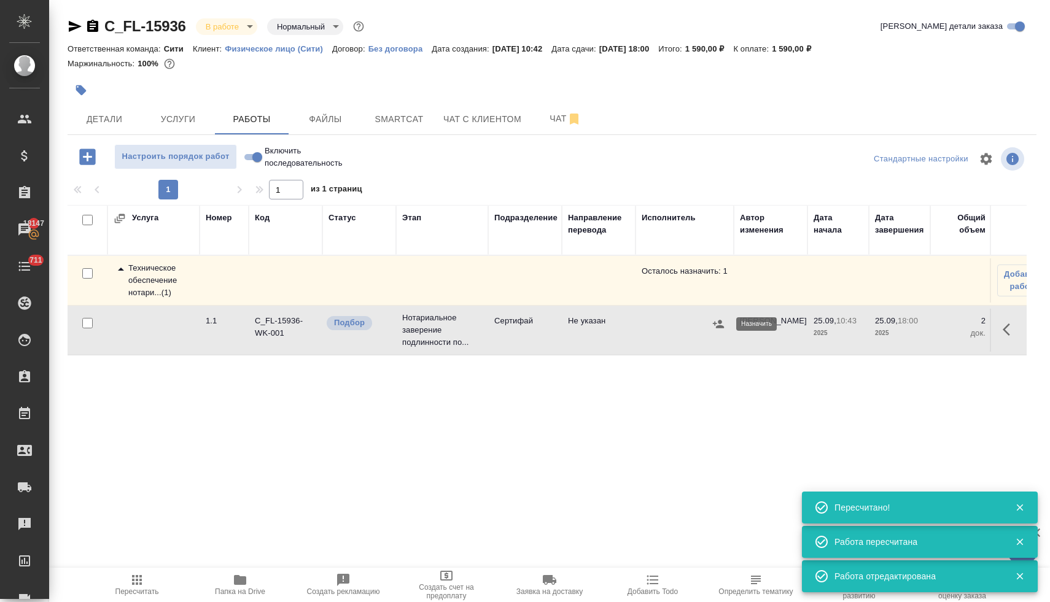
click at [721, 324] on icon "button" at bounding box center [718, 324] width 12 height 12
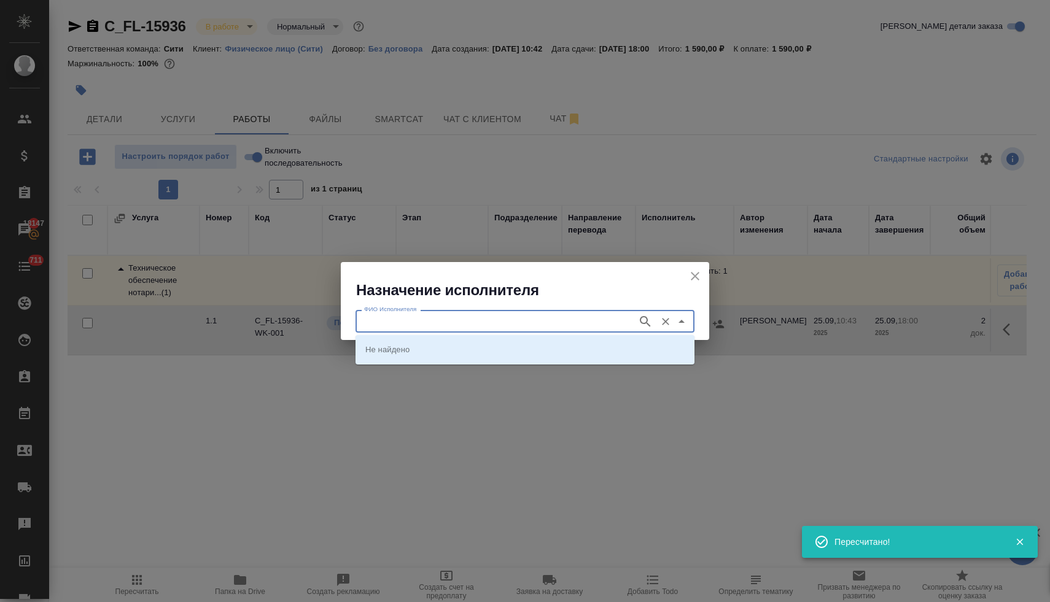
click at [604, 316] on input "ФИО Исполнителя" at bounding box center [495, 321] width 272 height 15
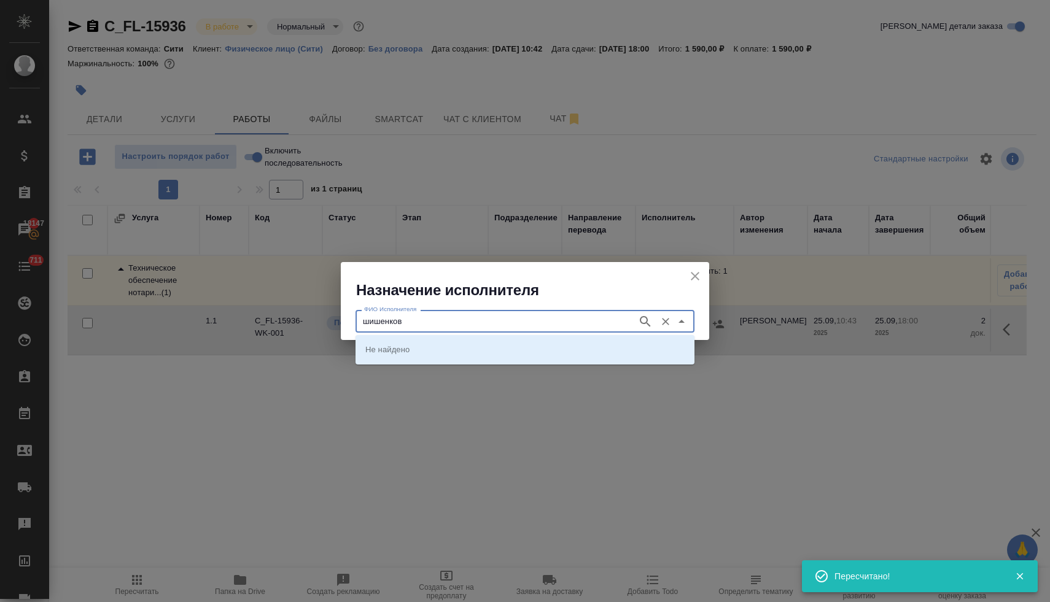
type input "шишенков"
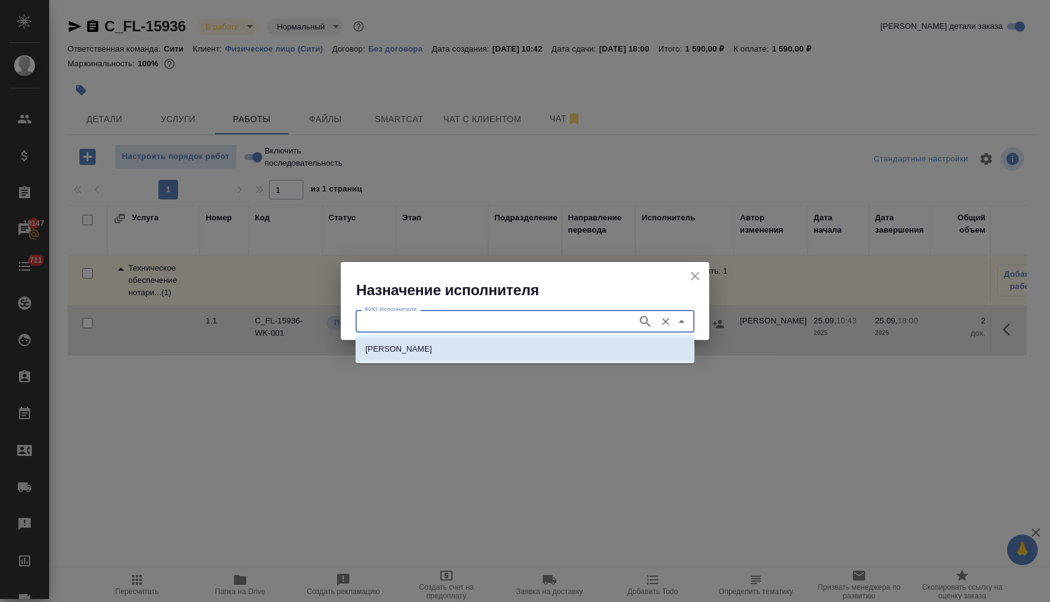
click at [599, 347] on li "НОТАРИУС Шишенков Леонид Васильевич" at bounding box center [524, 349] width 339 height 22
type input "НОТАРИУС Шишенков Леонид Васильевич"
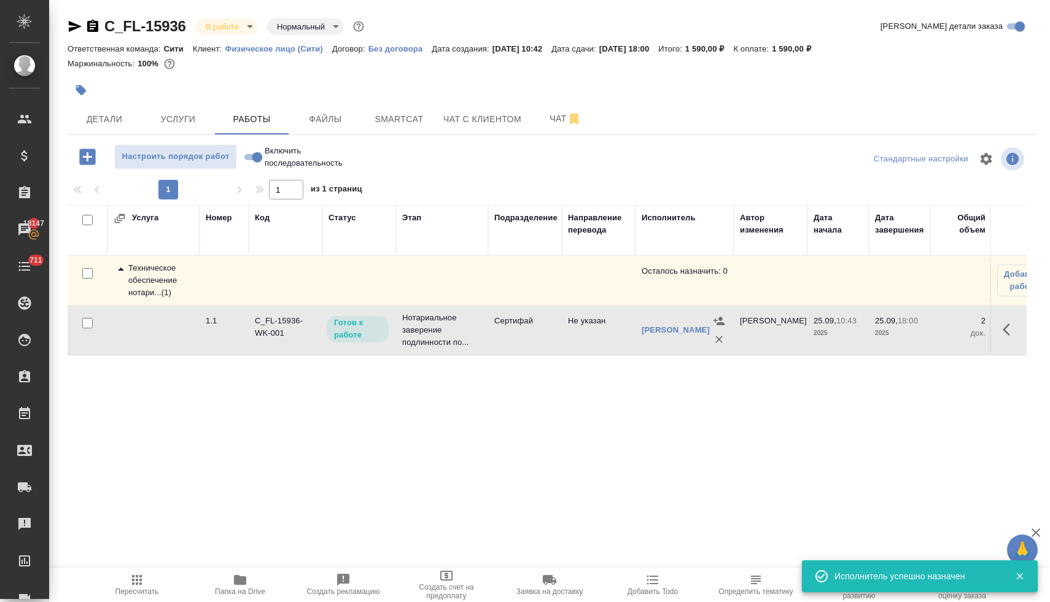
click at [144, 585] on icon "button" at bounding box center [137, 580] width 15 height 15
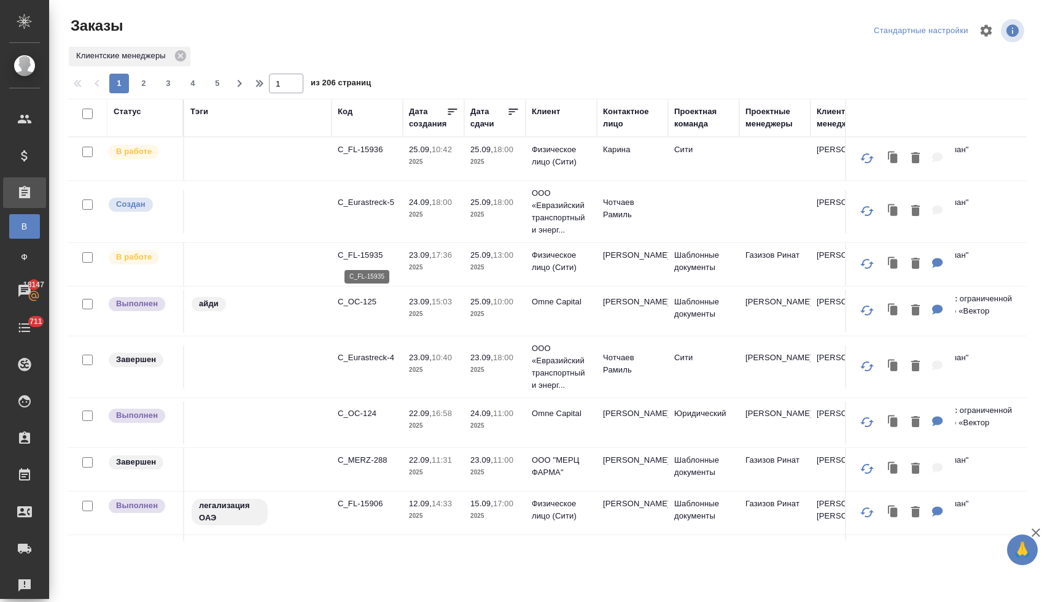
click at [371, 254] on p "C_FL-15935" at bounding box center [367, 255] width 59 height 12
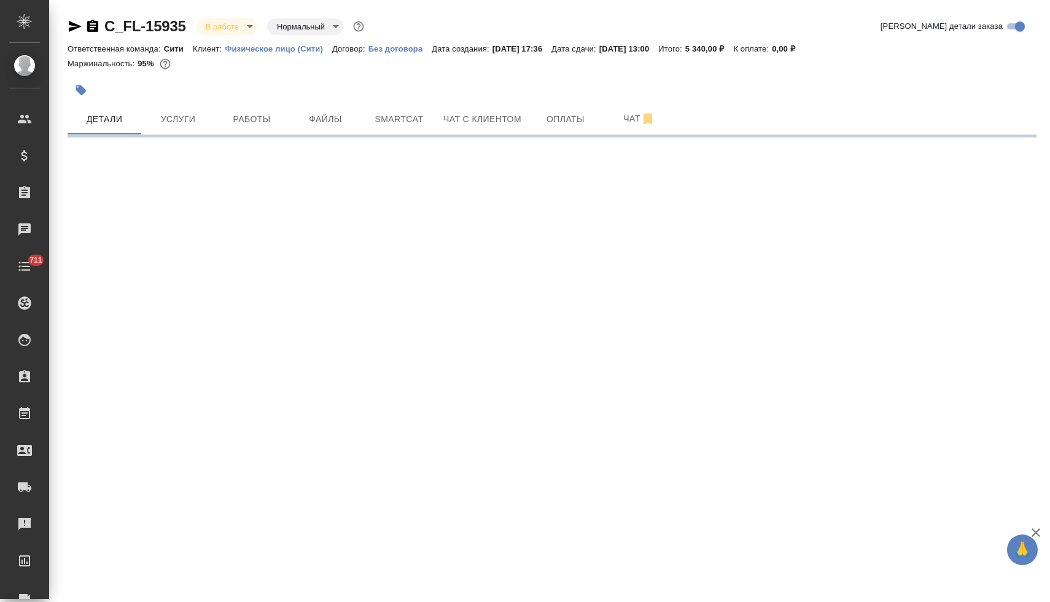
select select "RU"
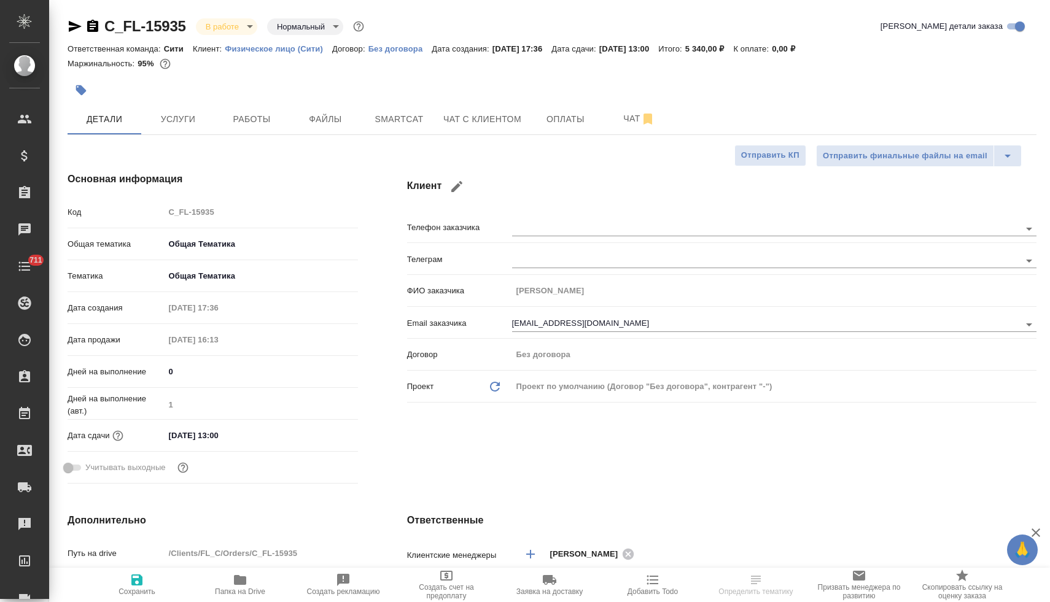
type textarea "x"
click at [161, 214] on div "Код C_FL-15935" at bounding box center [213, 211] width 290 height 21
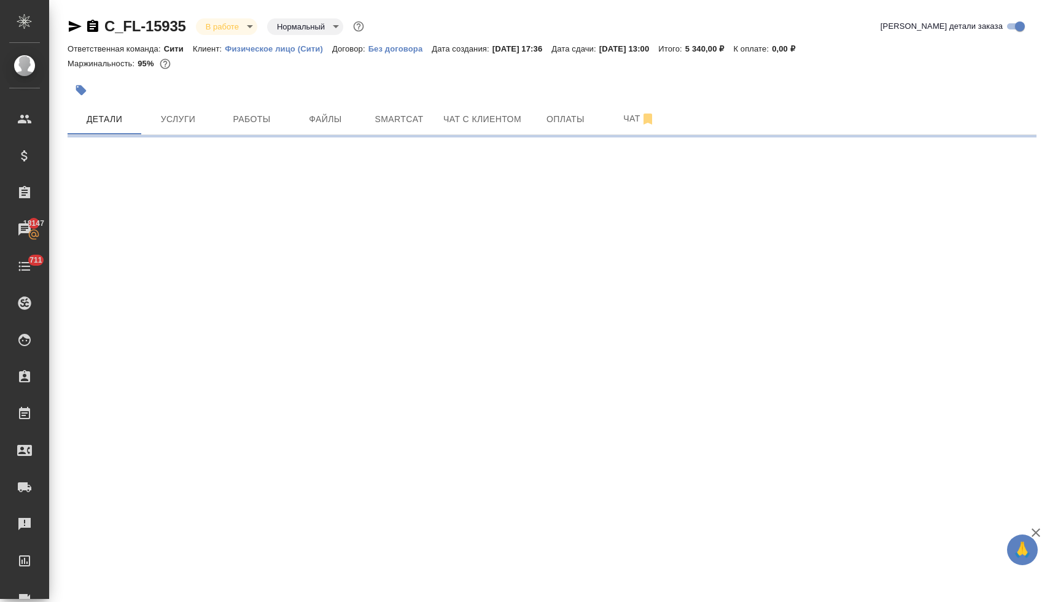
select select "RU"
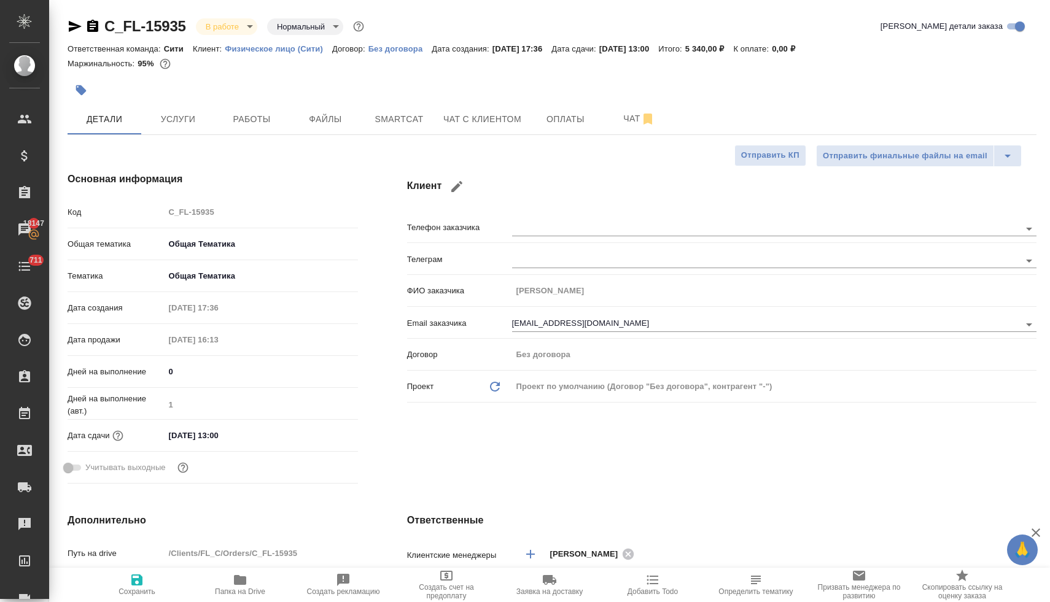
type textarea "x"
